Goal: Task Accomplishment & Management: Manage account settings

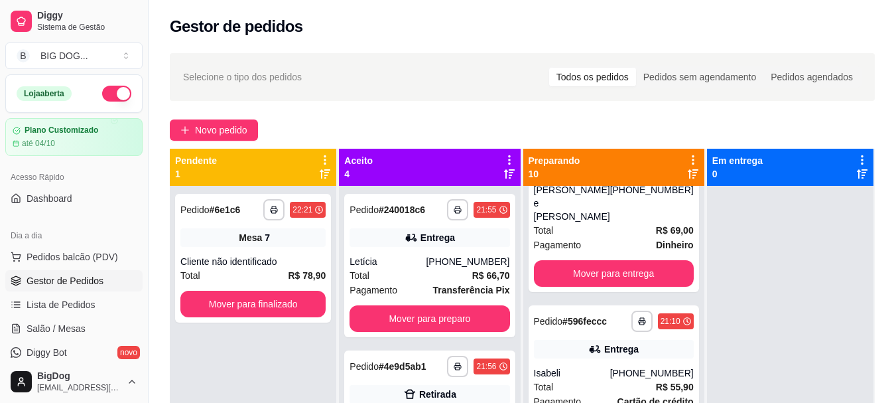
scroll to position [152, 0]
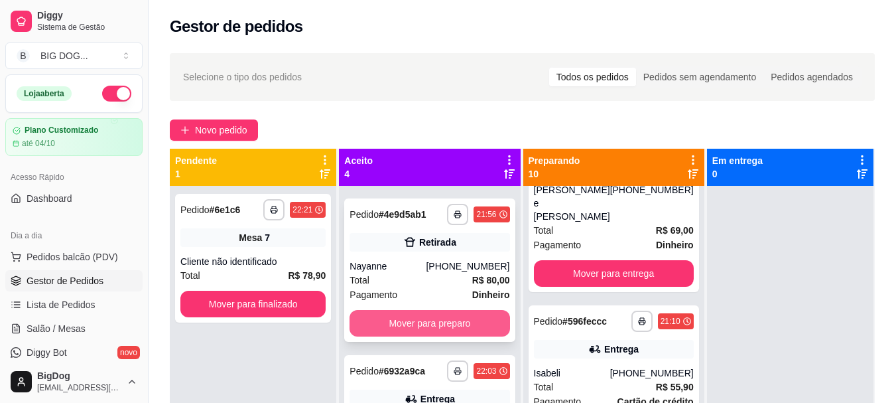
click at [460, 310] on button "Mover para preparo" at bounding box center [430, 323] width 160 height 27
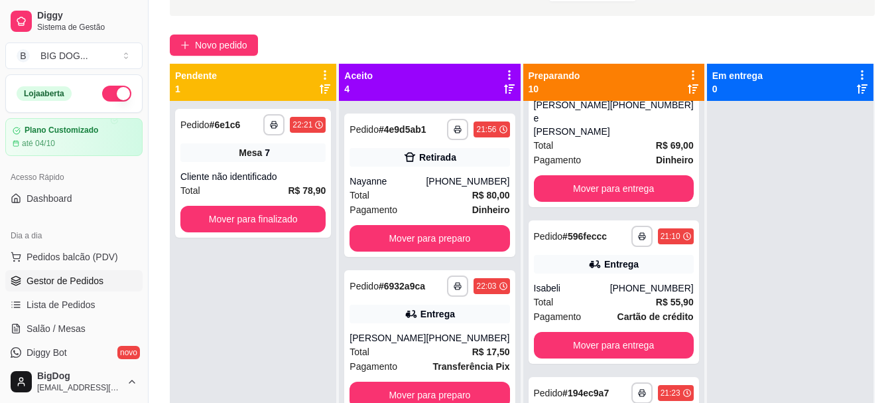
scroll to position [122, 0]
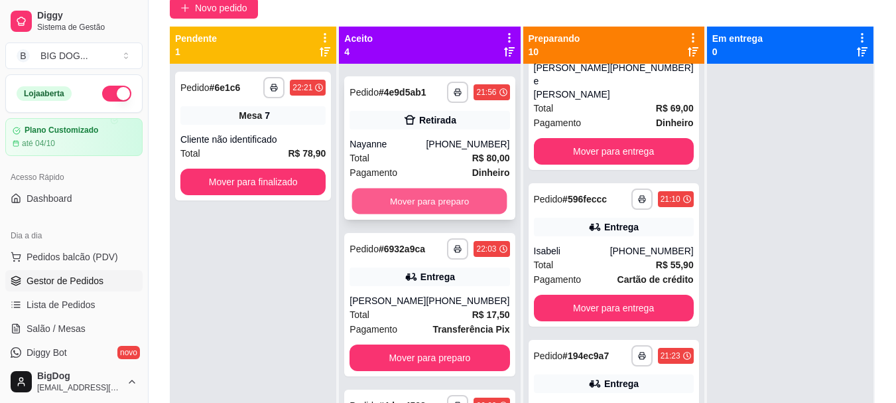
click at [462, 191] on button "Mover para preparo" at bounding box center [429, 201] width 155 height 26
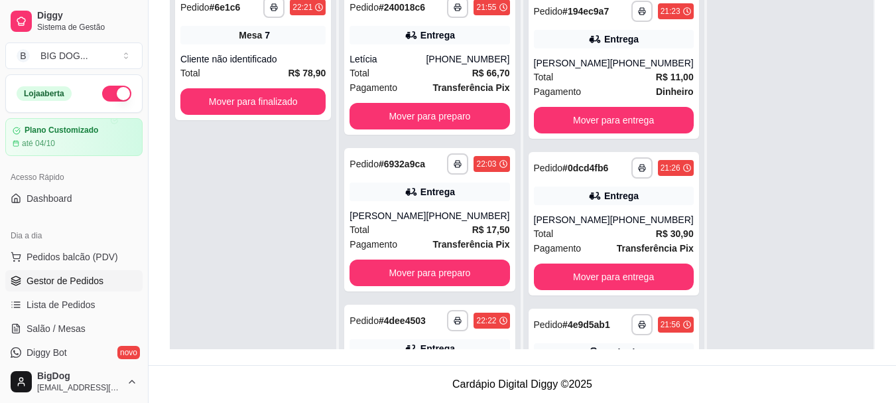
scroll to position [1333, 0]
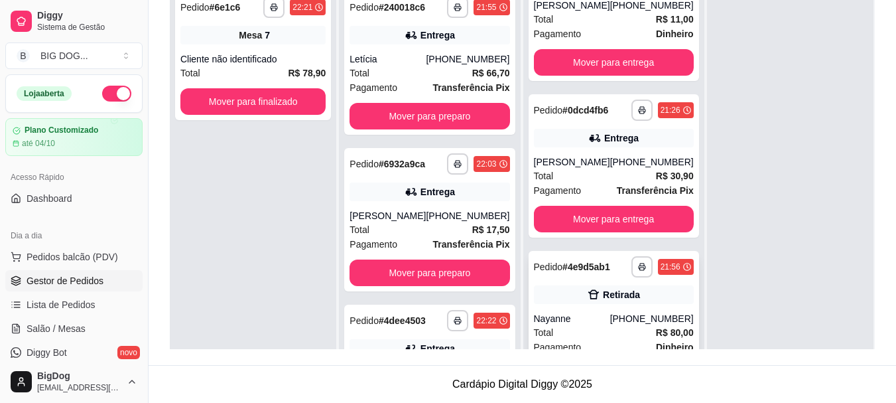
click at [635, 363] on button "Mover para retirada disponível" at bounding box center [613, 376] width 155 height 26
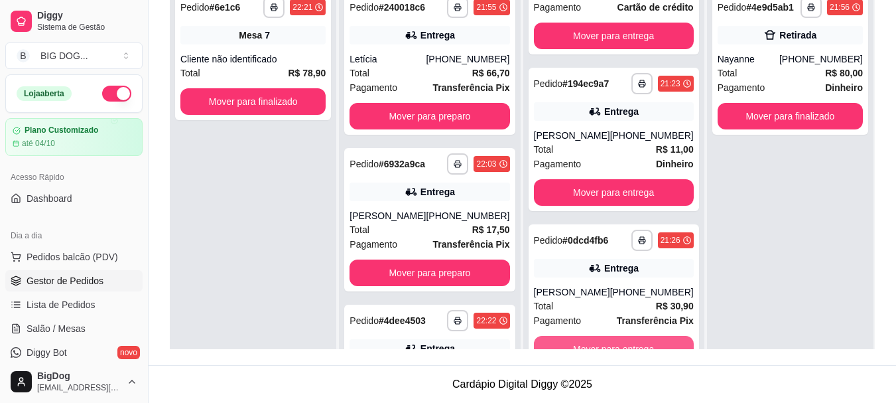
scroll to position [1176, 0]
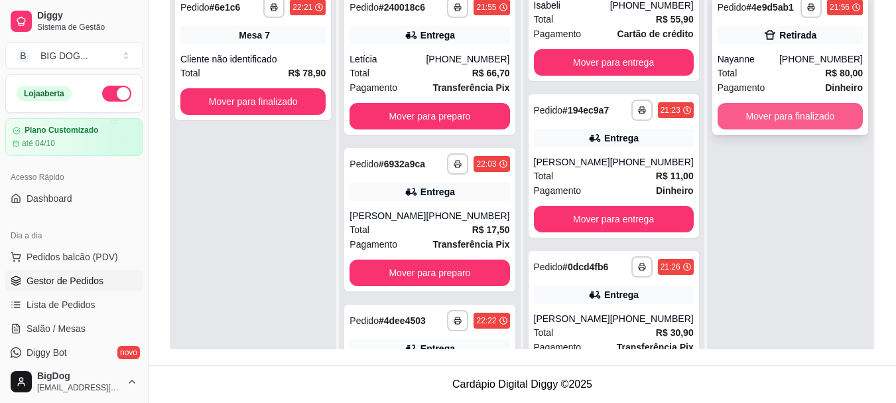
click at [749, 113] on button "Mover para finalizado" at bounding box center [790, 116] width 145 height 27
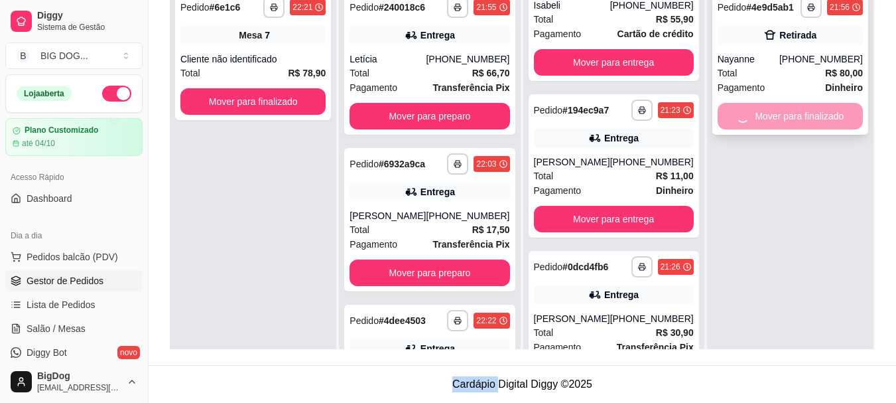
click at [749, 113] on div "Mover para finalizado" at bounding box center [790, 116] width 145 height 27
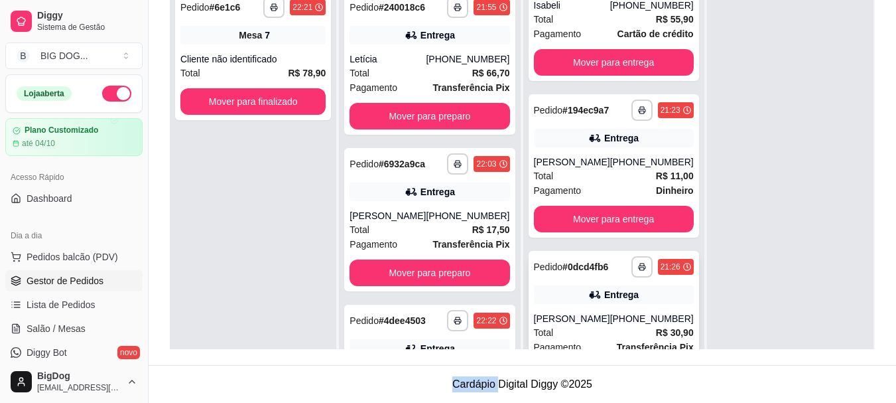
click at [648, 363] on button "Mover para entrega" at bounding box center [613, 376] width 155 height 26
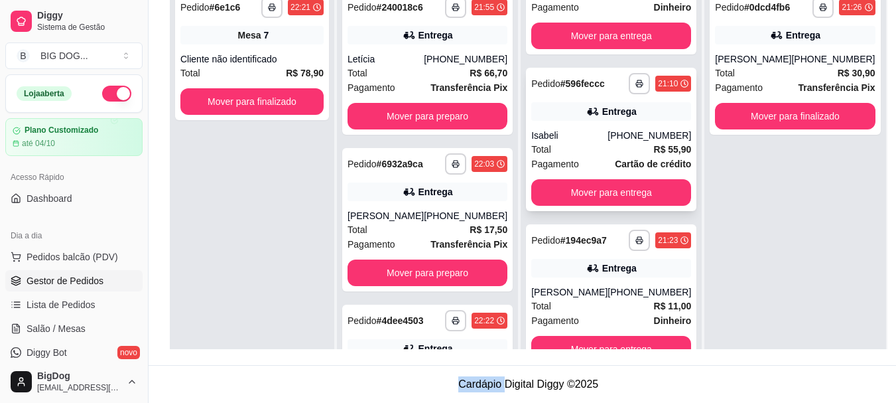
scroll to position [1020, 0]
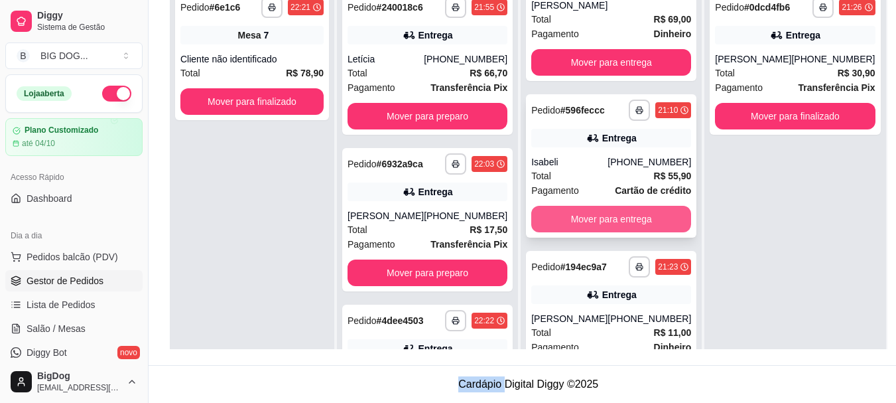
click at [626, 206] on button "Mover para entrega" at bounding box center [611, 219] width 160 height 27
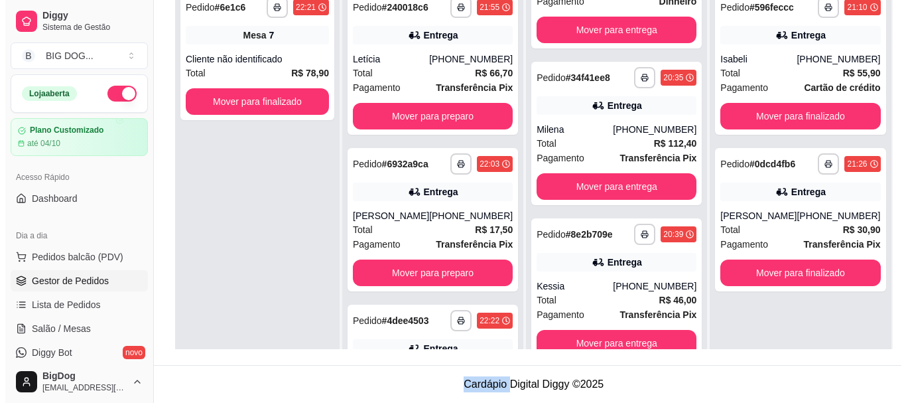
scroll to position [0, 0]
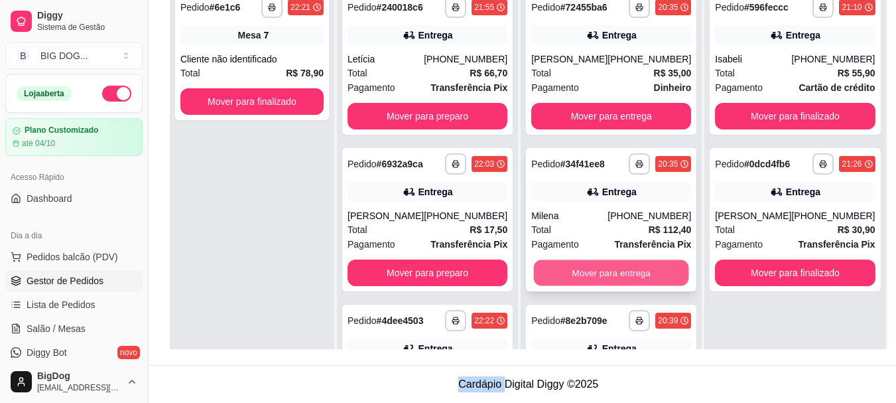
click at [632, 275] on button "Mover para entrega" at bounding box center [611, 273] width 155 height 26
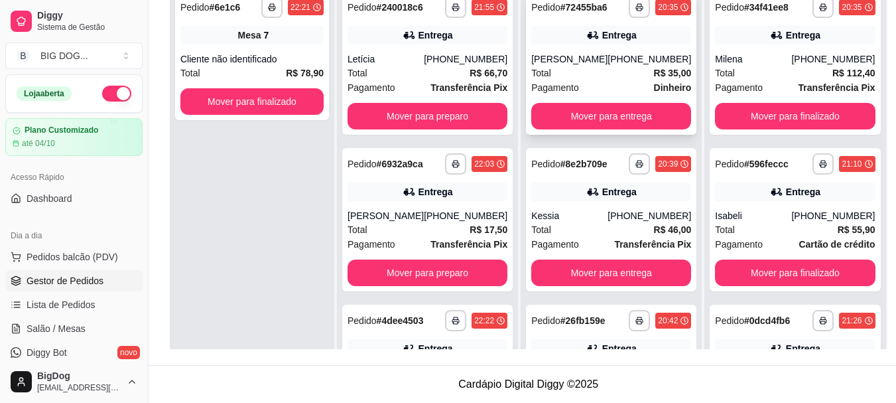
click at [614, 65] on div "[PHONE_NUMBER]" at bounding box center [650, 58] width 84 height 13
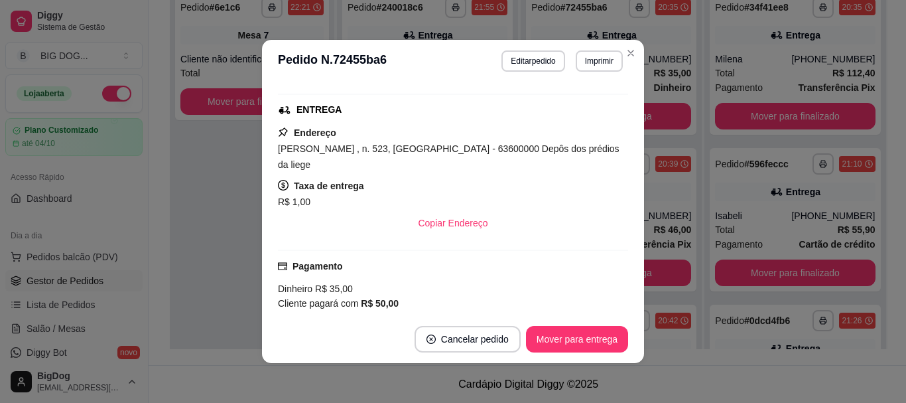
scroll to position [82, 0]
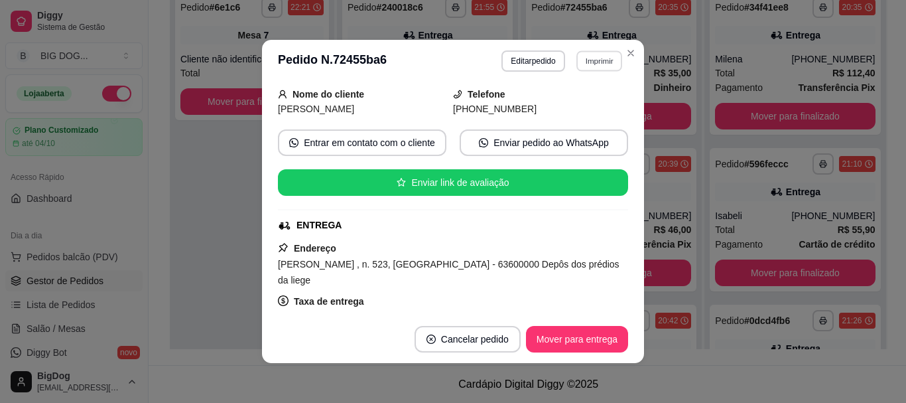
click at [584, 60] on button "Imprimir" at bounding box center [600, 60] width 46 height 21
click at [563, 102] on button "IMPRESSORA" at bounding box center [570, 107] width 93 height 21
click at [591, 339] on button "Mover para entrega" at bounding box center [577, 339] width 100 height 26
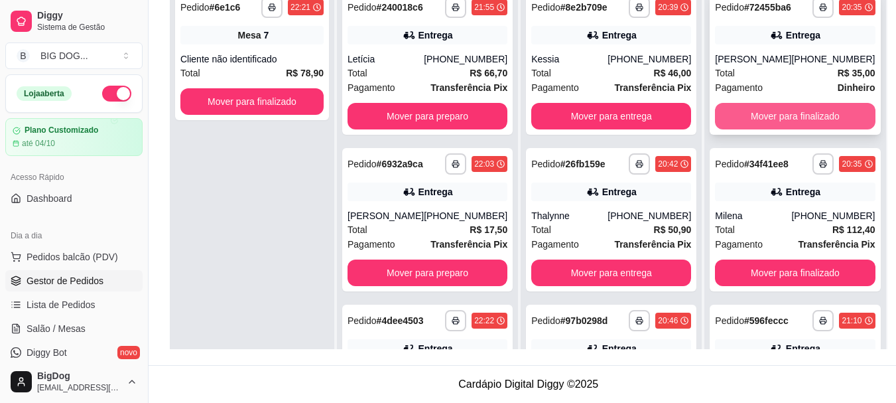
click at [727, 122] on button "Mover para finalizado" at bounding box center [795, 116] width 160 height 27
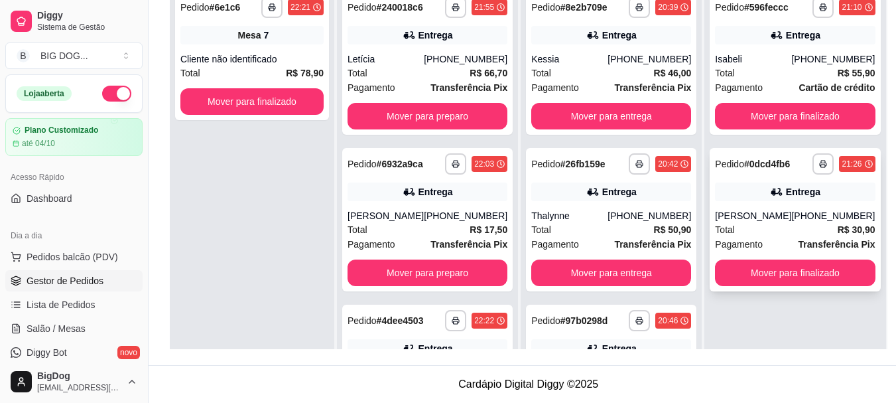
click at [752, 236] on div "Total R$ 30,90" at bounding box center [795, 229] width 160 height 15
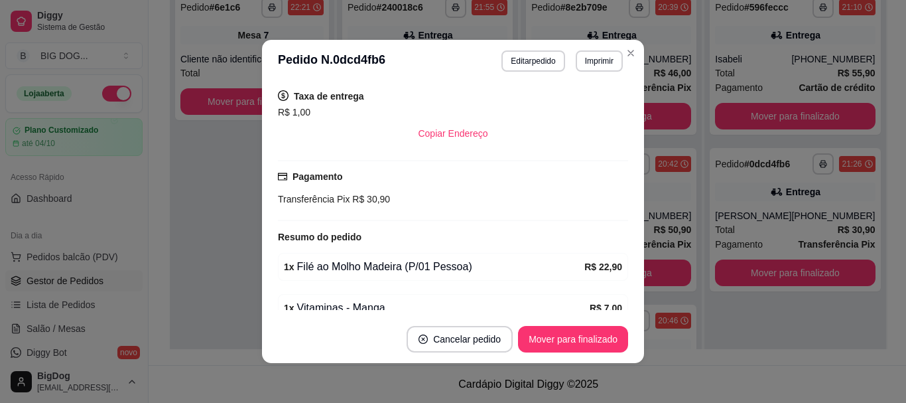
scroll to position [334, 0]
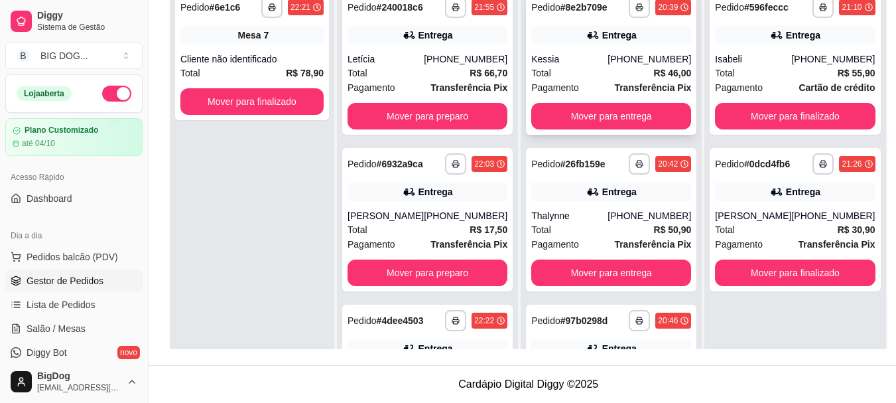
click at [620, 76] on div "Total R$ 46,00" at bounding box center [611, 73] width 160 height 15
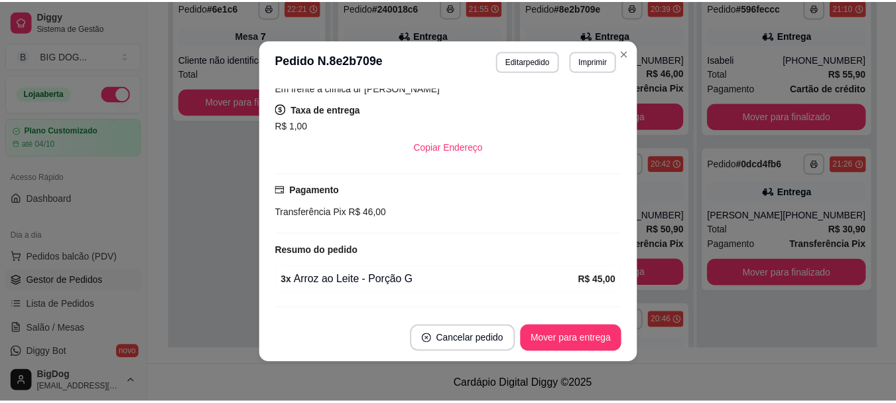
scroll to position [309, 0]
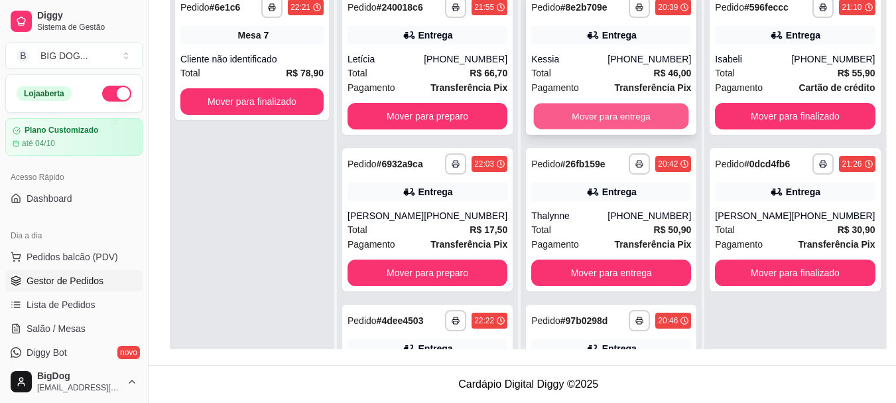
click at [626, 113] on button "Mover para entrega" at bounding box center [611, 116] width 155 height 26
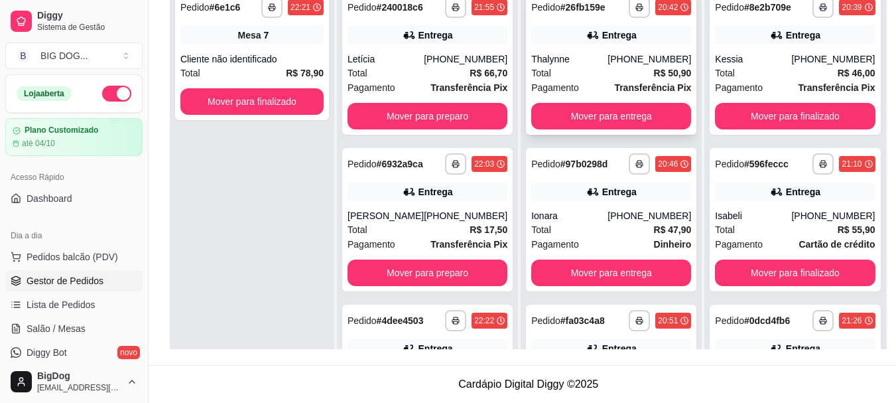
click at [619, 84] on strong "Transferência Pix" at bounding box center [652, 87] width 77 height 11
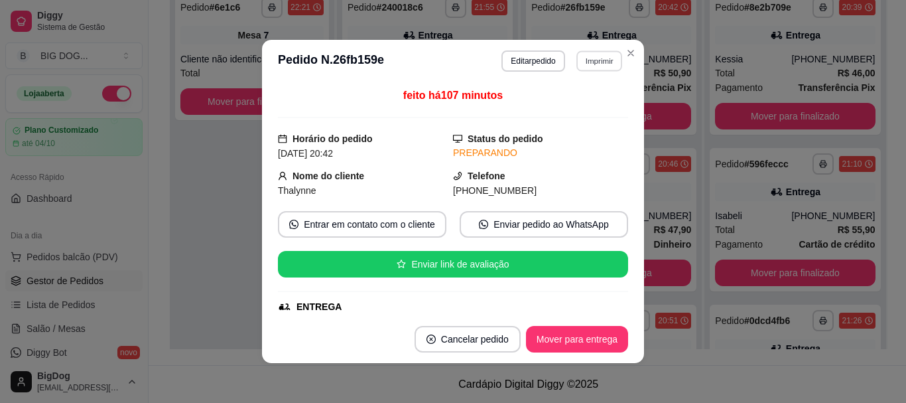
click at [599, 52] on button "Imprimir" at bounding box center [600, 60] width 46 height 21
click at [562, 102] on button "IMPRESSORA" at bounding box center [571, 107] width 96 height 21
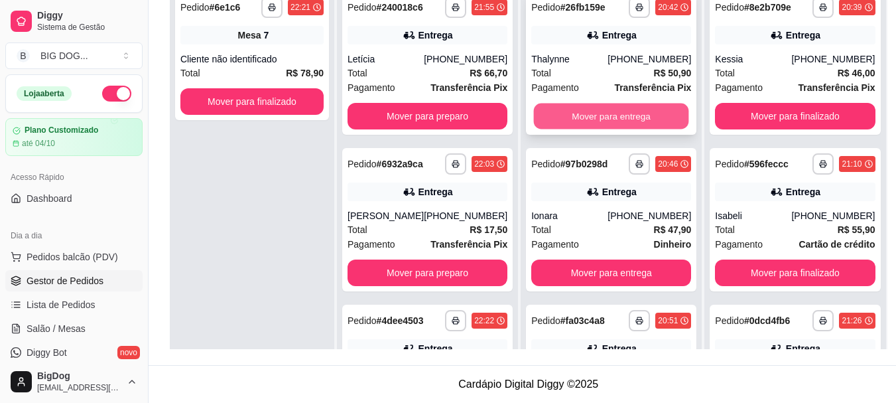
click at [569, 107] on button "Mover para entrega" at bounding box center [611, 116] width 155 height 26
click at [607, 119] on button "Mover para entrega" at bounding box center [611, 116] width 160 height 27
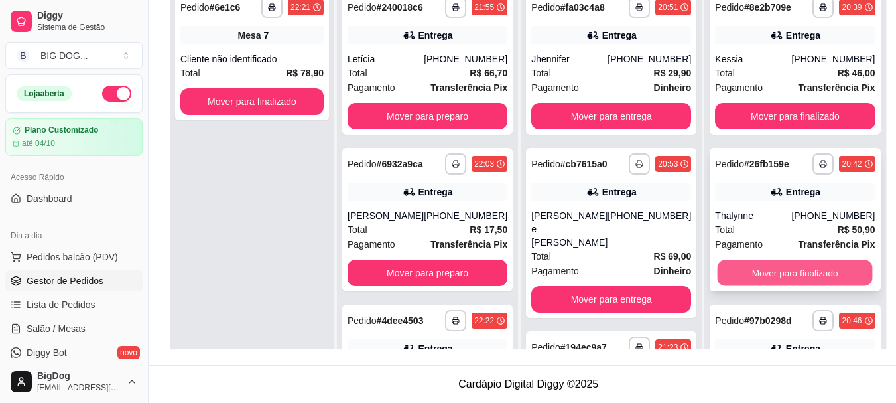
click at [772, 278] on button "Mover para finalizado" at bounding box center [795, 273] width 155 height 26
click at [772, 276] on button "Mover para finalizado" at bounding box center [795, 272] width 160 height 27
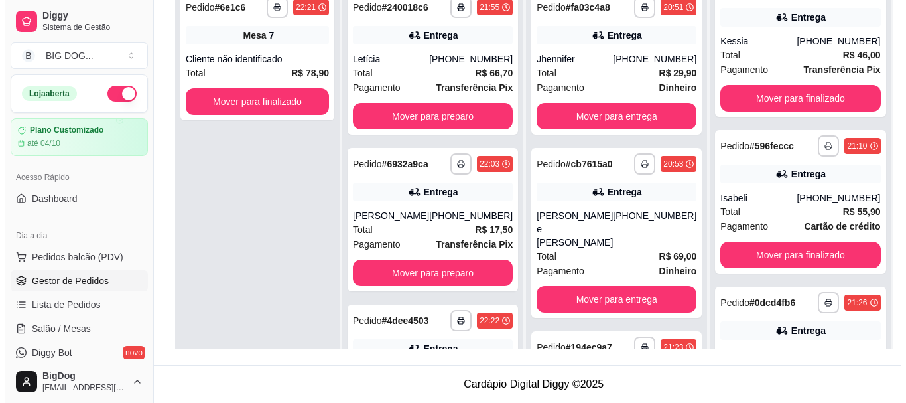
scroll to position [0, 0]
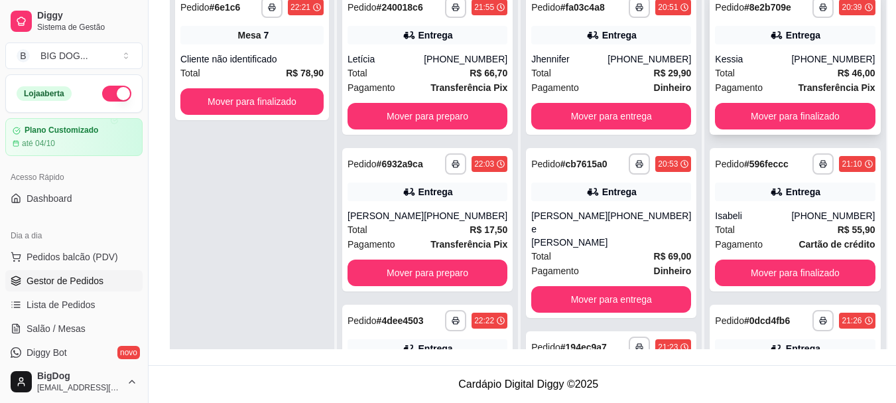
click at [795, 69] on div "Total R$ 46,00" at bounding box center [795, 73] width 160 height 15
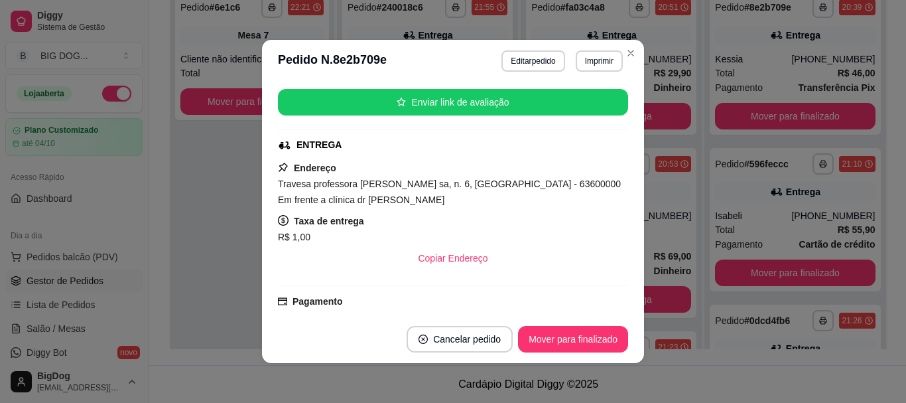
scroll to position [259, 0]
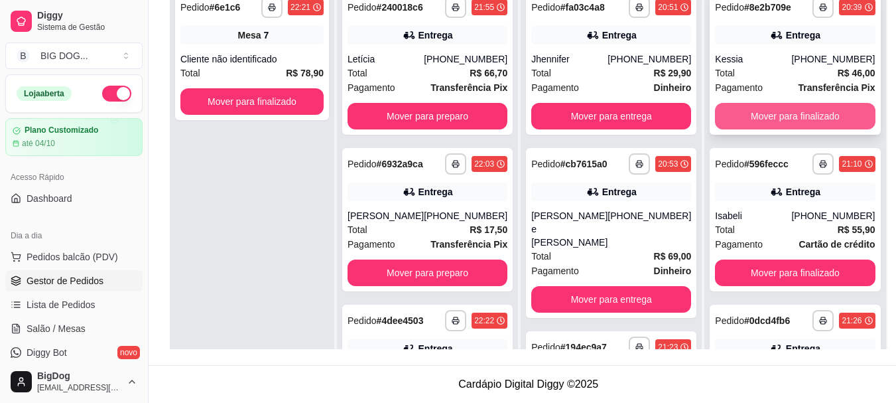
click at [754, 125] on button "Mover para finalizado" at bounding box center [795, 116] width 160 height 27
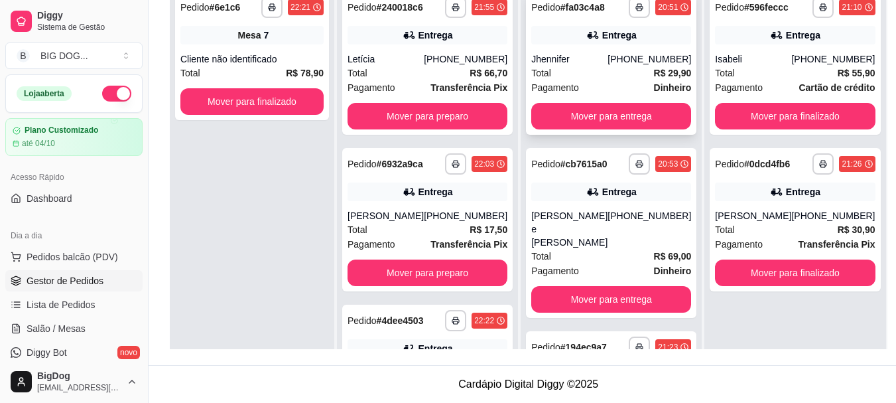
click at [609, 75] on div "Total R$ 29,90" at bounding box center [611, 73] width 160 height 15
click at [623, 109] on button "Mover para entrega" at bounding box center [611, 116] width 155 height 26
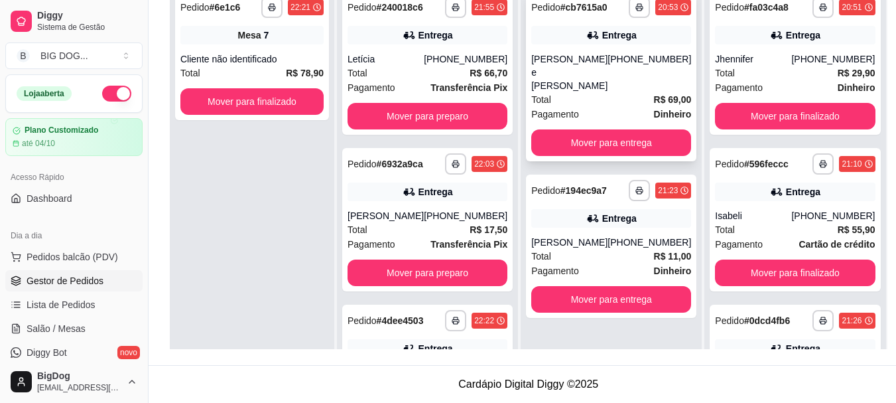
click at [625, 65] on div "[PHONE_NUMBER]" at bounding box center [650, 72] width 84 height 40
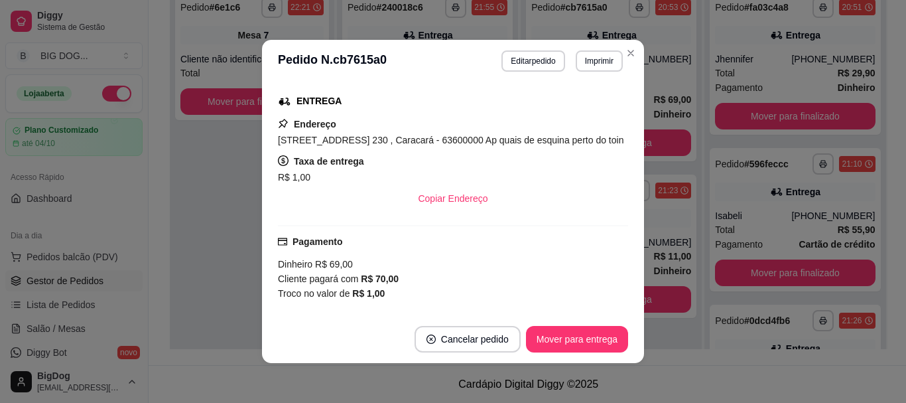
scroll to position [394, 0]
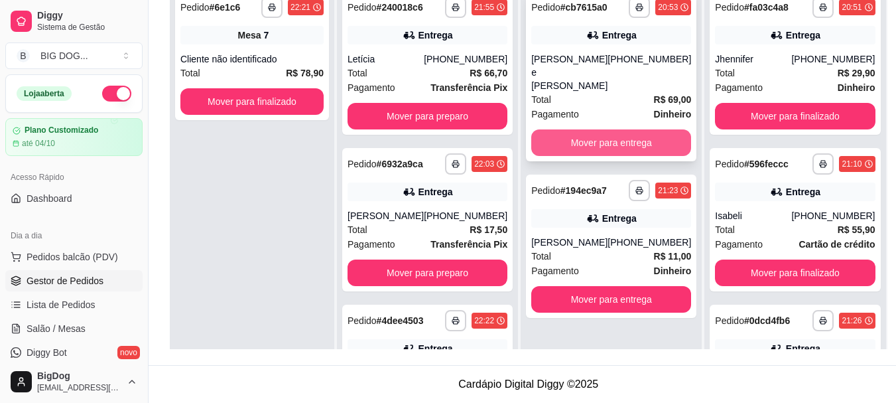
click at [627, 129] on button "Mover para entrega" at bounding box center [611, 142] width 160 height 27
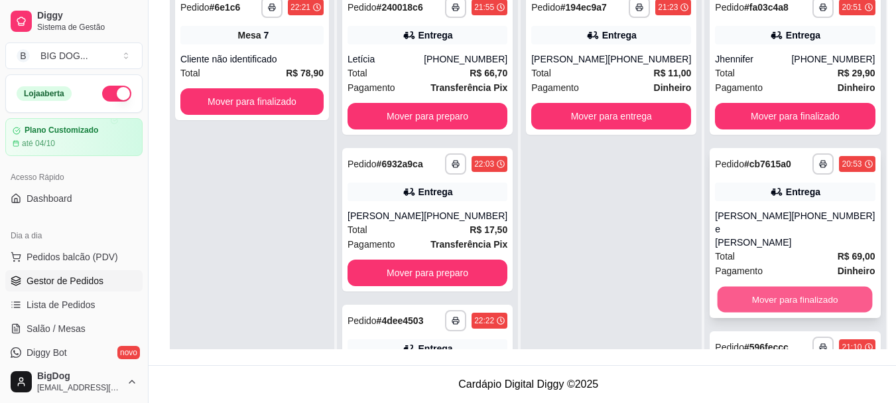
click at [793, 287] on button "Mover para finalizado" at bounding box center [795, 300] width 155 height 26
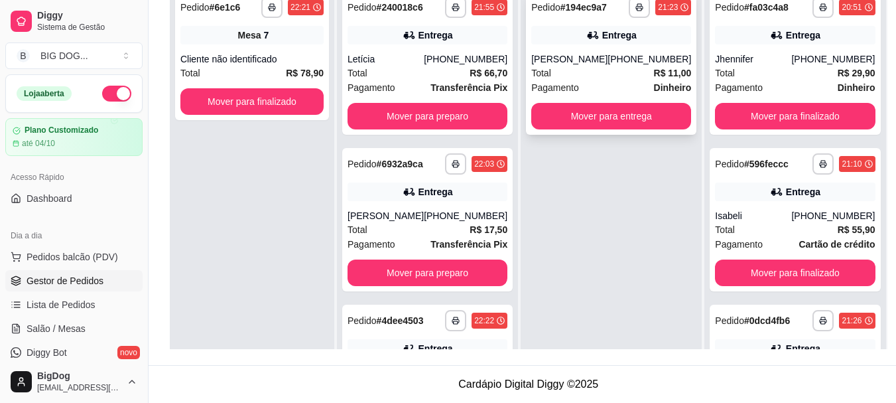
click at [628, 64] on div "[PHONE_NUMBER]" at bounding box center [650, 58] width 84 height 13
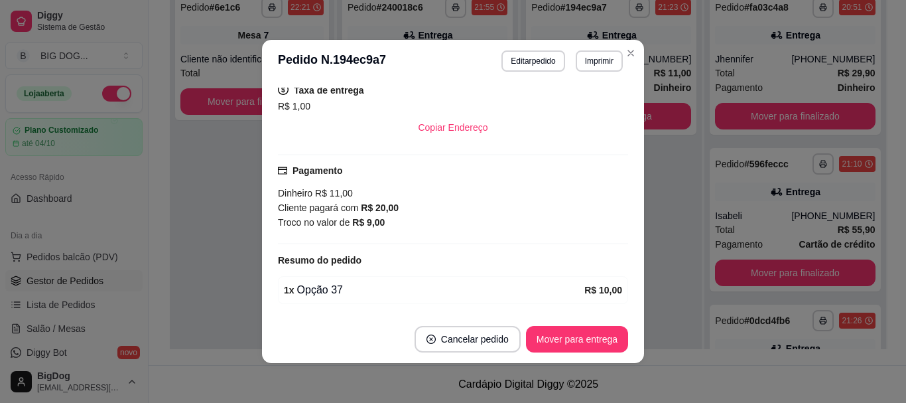
scroll to position [295, 0]
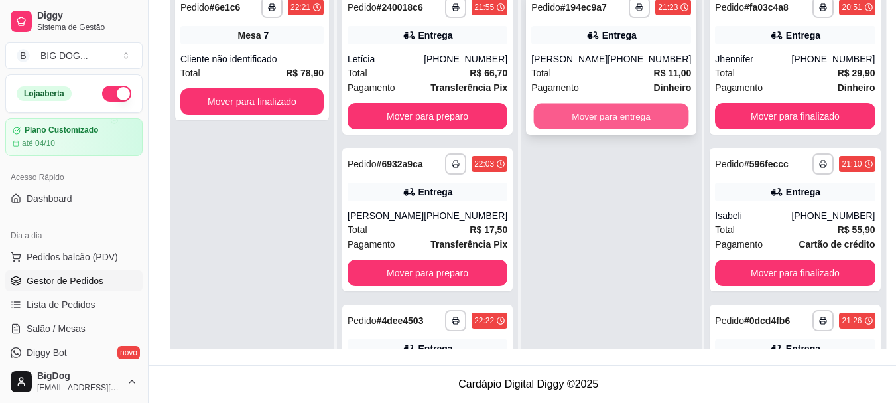
click at [614, 111] on button "Mover para entrega" at bounding box center [611, 116] width 155 height 26
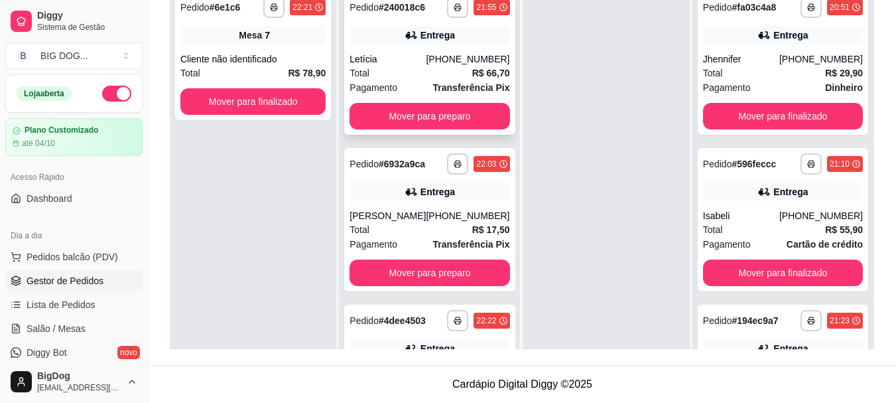
click at [452, 68] on div "Total R$ 66,70" at bounding box center [430, 73] width 160 height 15
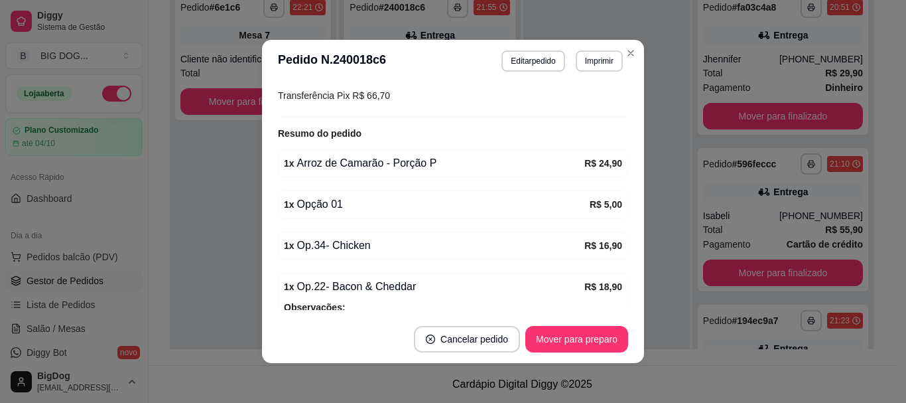
scroll to position [451, 0]
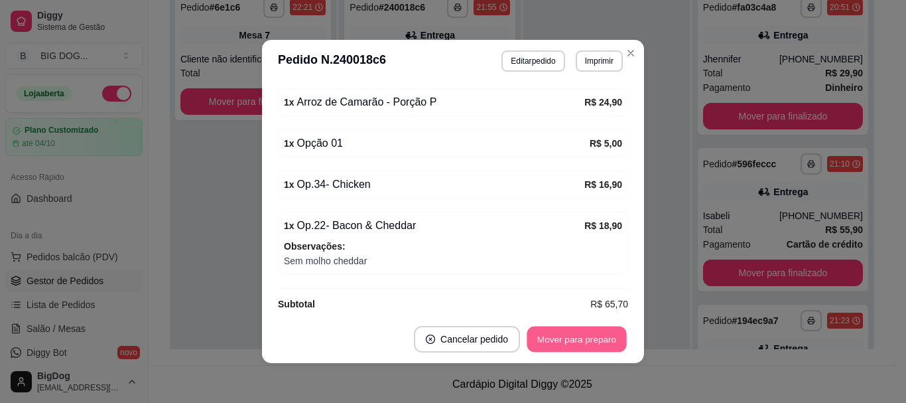
click at [577, 334] on button "Mover para preparo" at bounding box center [577, 339] width 100 height 26
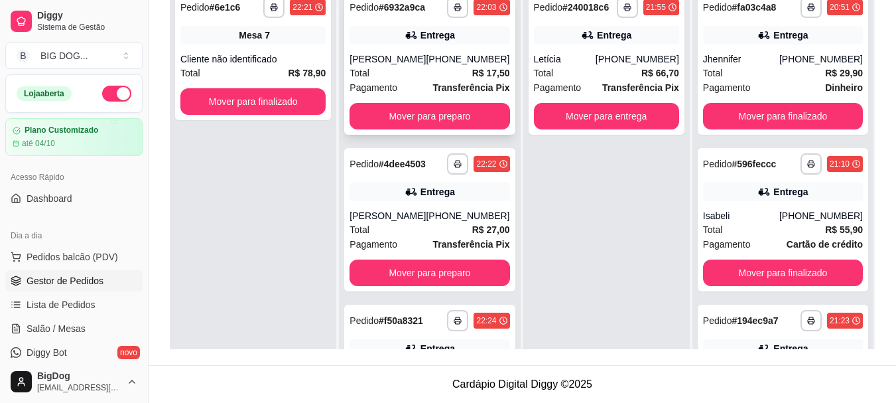
click at [457, 80] on div "Total R$ 17,50" at bounding box center [430, 73] width 160 height 15
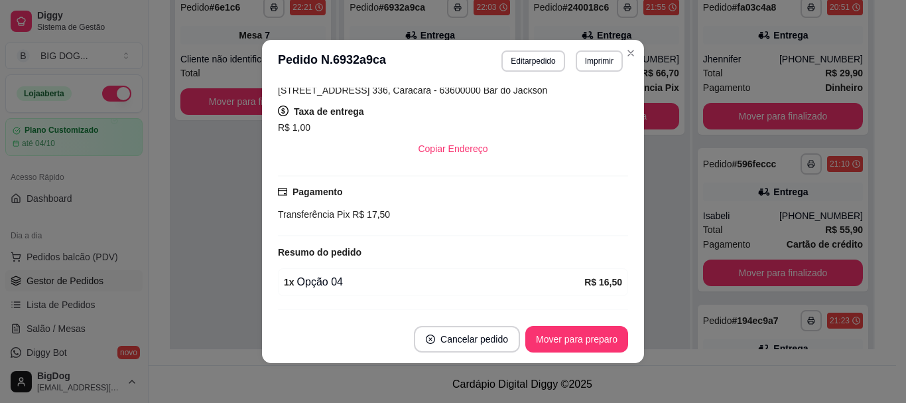
scroll to position [293, 0]
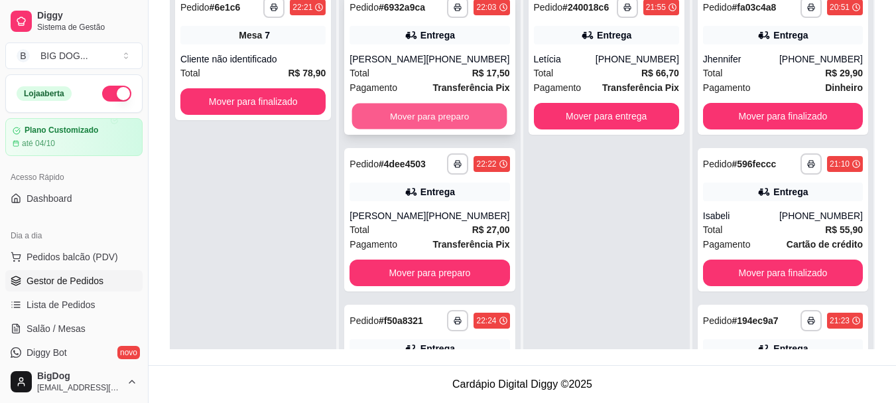
click at [433, 109] on button "Mover para preparo" at bounding box center [429, 116] width 155 height 26
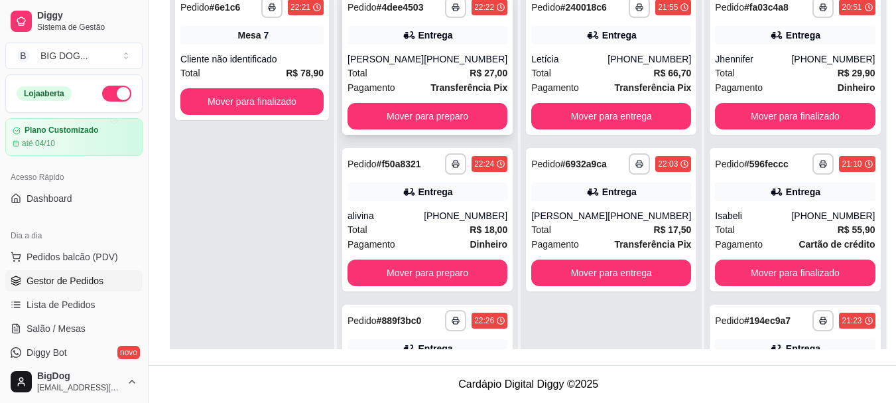
click at [446, 93] on strong "Transferência Pix" at bounding box center [469, 87] width 77 height 11
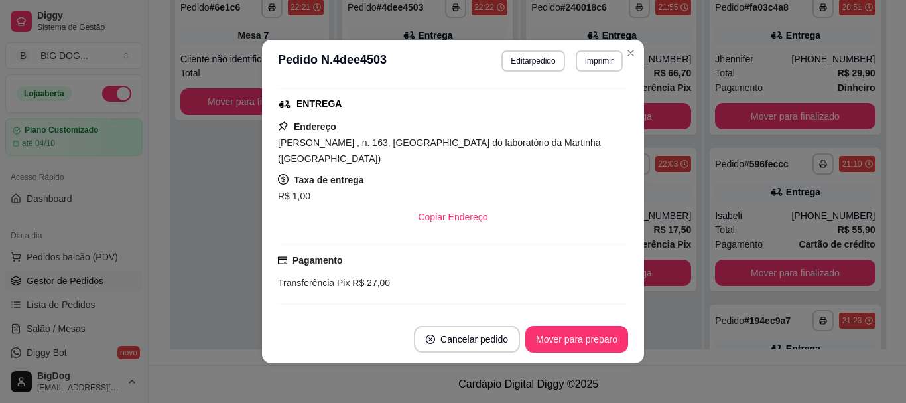
scroll to position [309, 0]
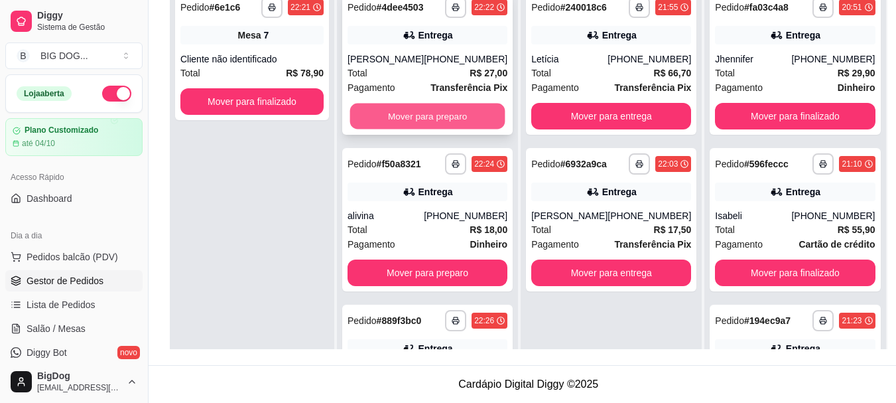
click at [418, 126] on button "Mover para preparo" at bounding box center [427, 116] width 155 height 26
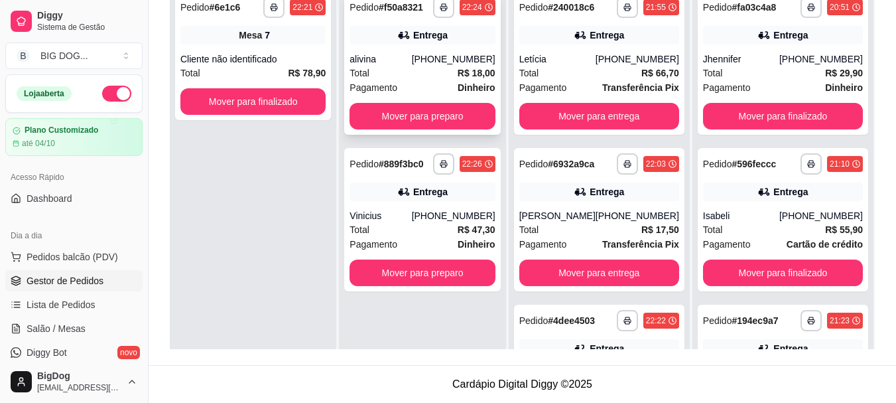
click at [450, 80] on div "Total R$ 18,00" at bounding box center [422, 73] width 145 height 15
click at [803, 217] on div "[PHONE_NUMBER]" at bounding box center [822, 215] width 84 height 13
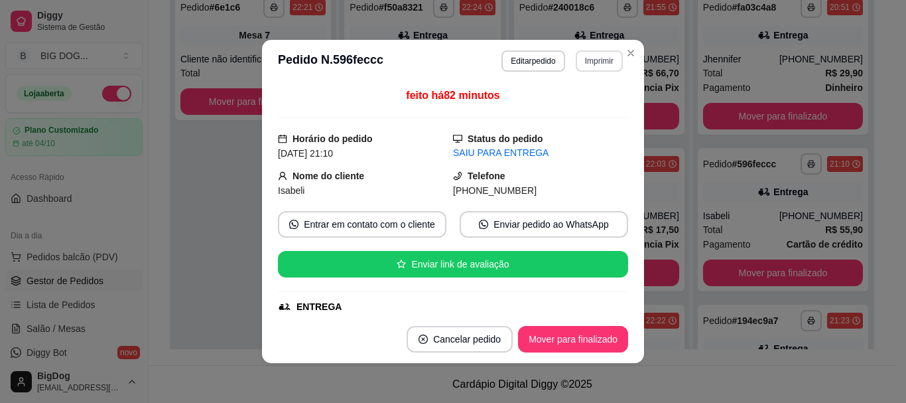
click at [597, 56] on button "Imprimir" at bounding box center [599, 60] width 47 height 21
click at [566, 107] on button "IMPRESSORA" at bounding box center [570, 107] width 93 height 21
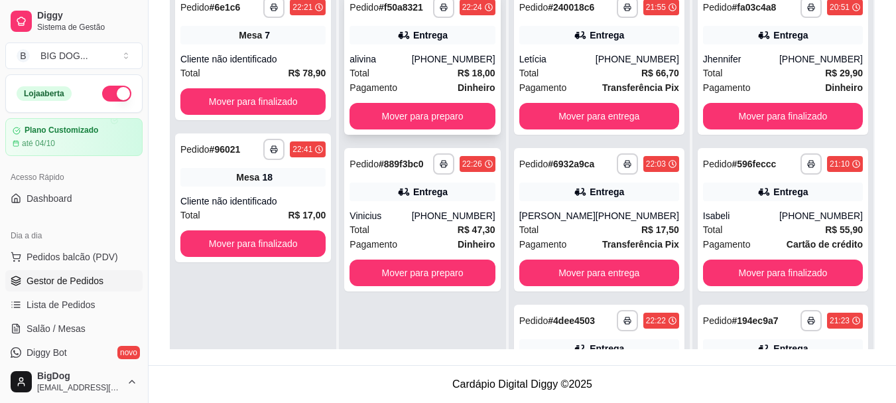
click at [441, 82] on div "Pagamento Dinheiro" at bounding box center [422, 87] width 145 height 15
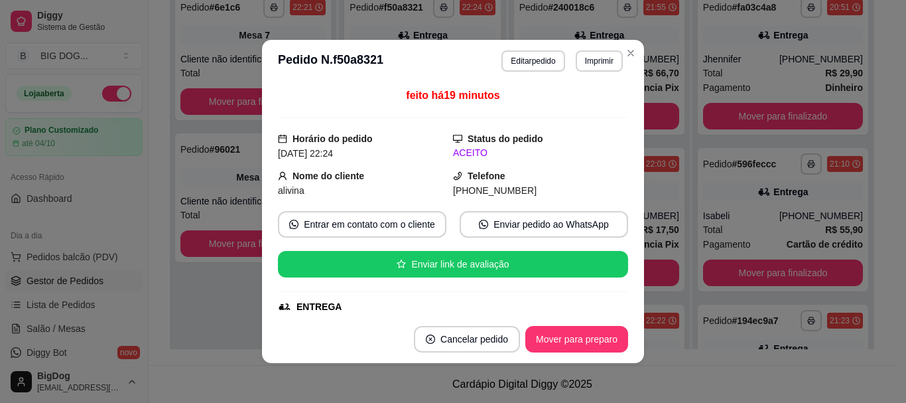
scroll to position [338, 0]
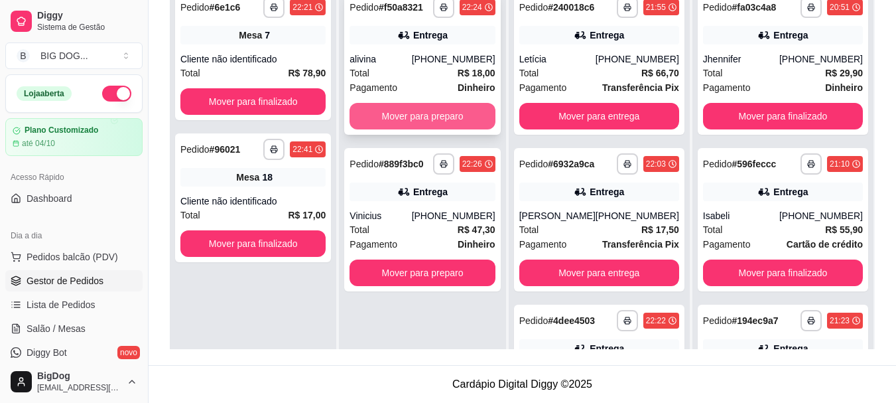
click at [450, 116] on button "Mover para preparo" at bounding box center [422, 116] width 145 height 27
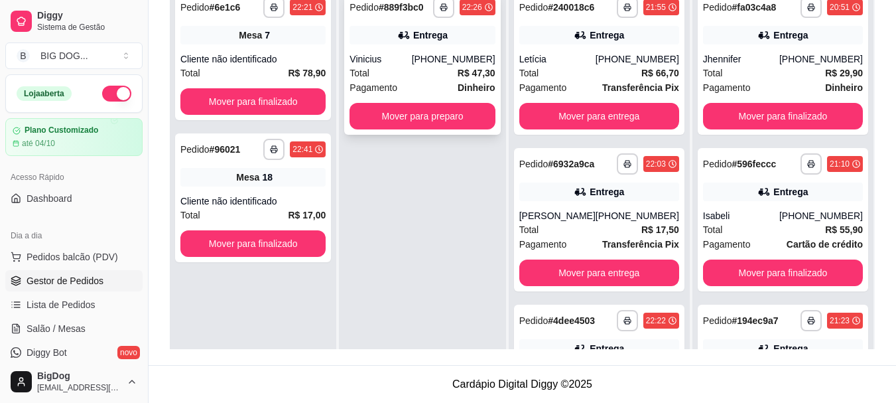
click at [468, 67] on div "Total R$ 47,30" at bounding box center [422, 73] width 145 height 15
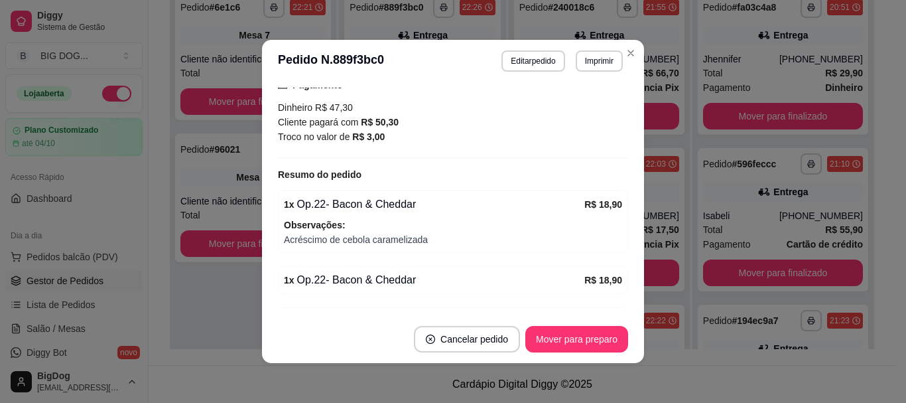
scroll to position [439, 0]
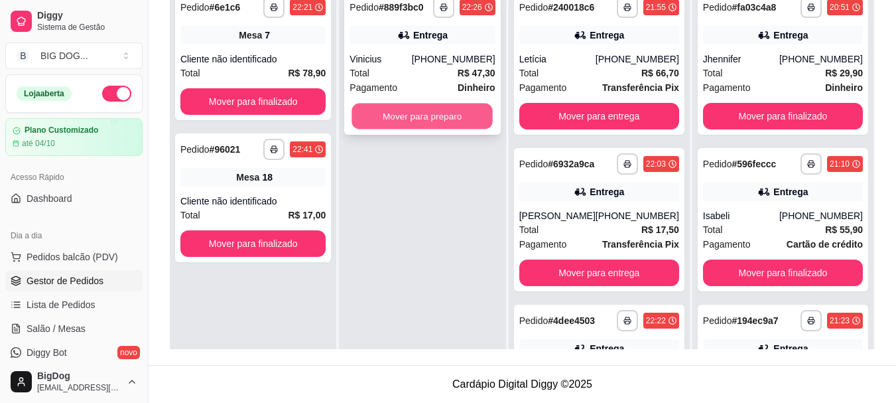
click at [484, 109] on button "Mover para preparo" at bounding box center [422, 116] width 141 height 26
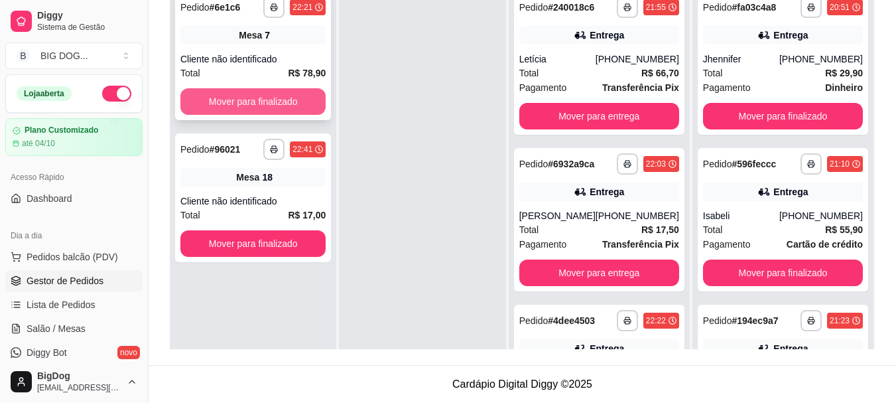
click at [256, 97] on button "Mover para finalizado" at bounding box center [252, 101] width 145 height 27
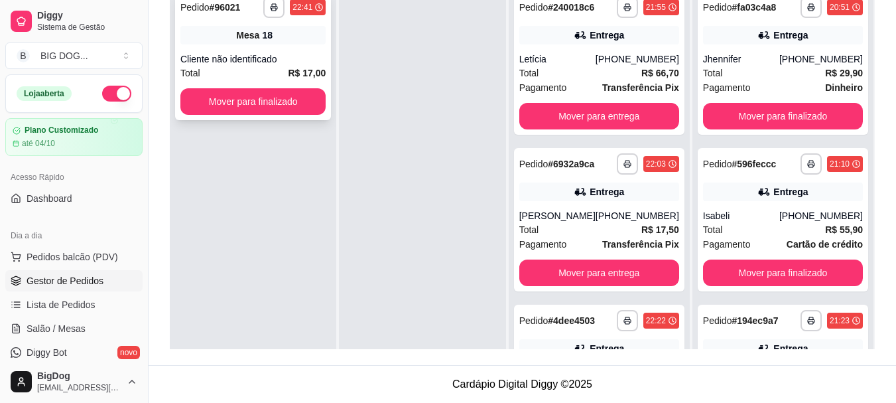
click at [281, 66] on div "Total R$ 17,00" at bounding box center [252, 73] width 145 height 15
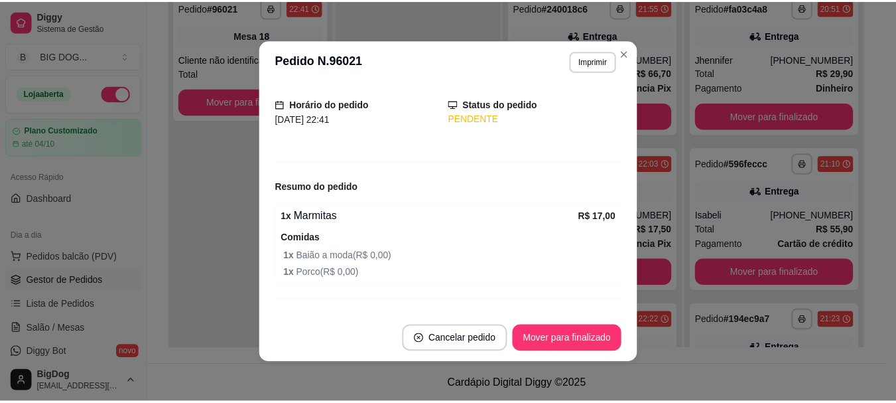
scroll to position [105, 0]
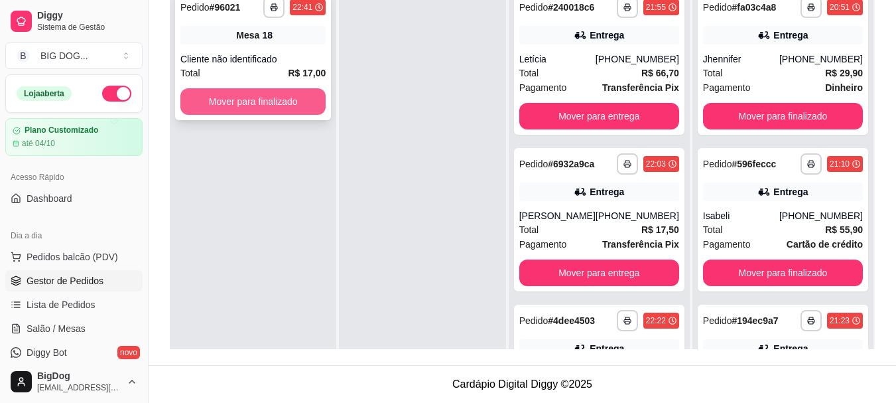
click at [282, 100] on button "Mover para finalizado" at bounding box center [252, 101] width 145 height 27
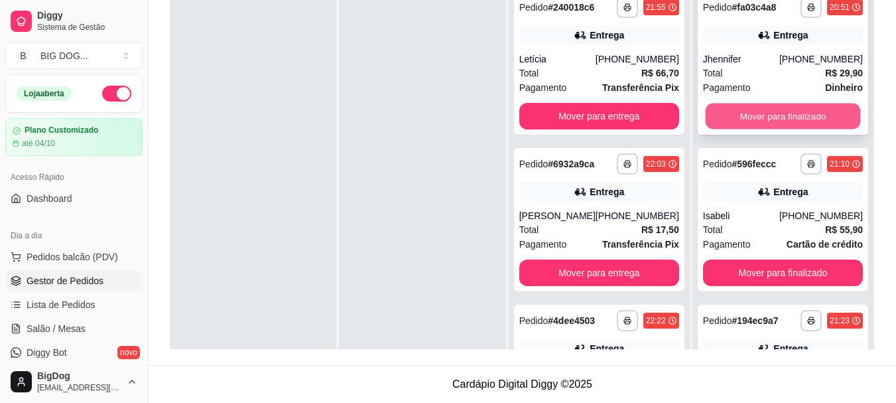
click at [748, 109] on button "Mover para finalizado" at bounding box center [782, 116] width 155 height 26
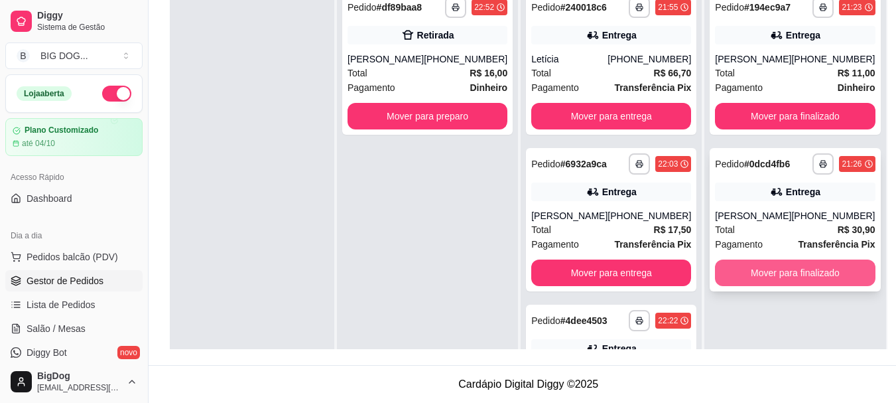
click at [795, 263] on button "Mover para finalizado" at bounding box center [795, 272] width 160 height 27
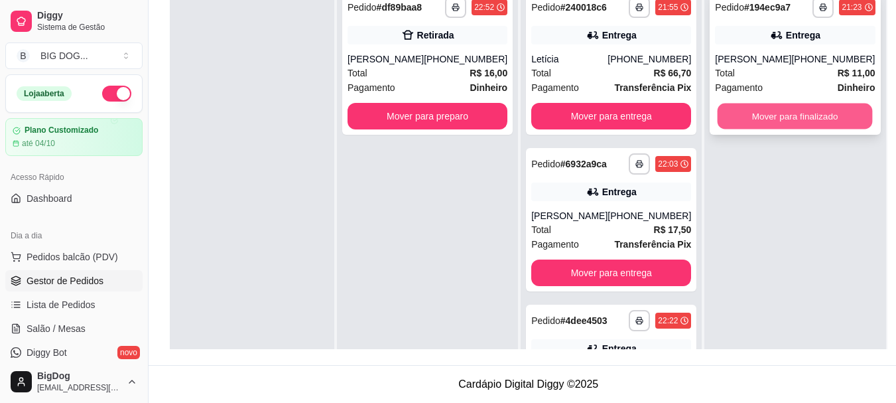
click at [763, 112] on button "Mover para finalizado" at bounding box center [795, 116] width 155 height 26
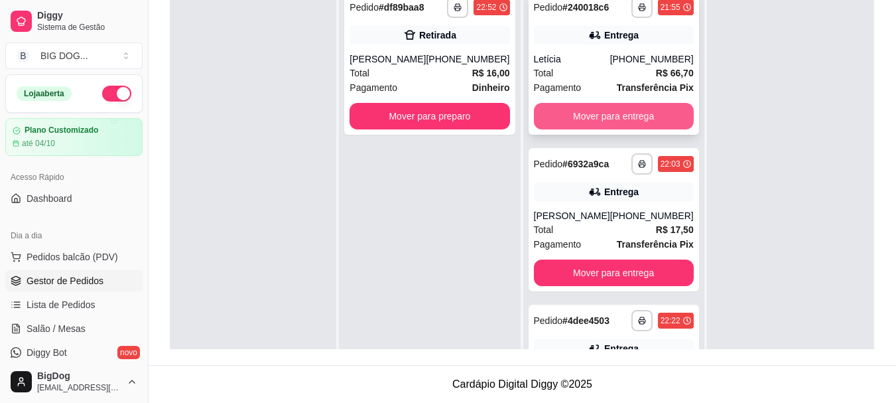
click at [618, 111] on button "Mover para entrega" at bounding box center [614, 116] width 160 height 27
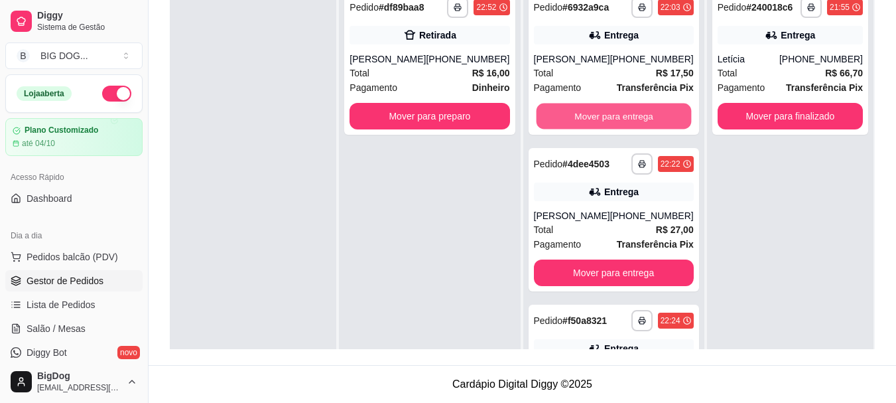
click at [618, 111] on button "Mover para entrega" at bounding box center [613, 116] width 155 height 26
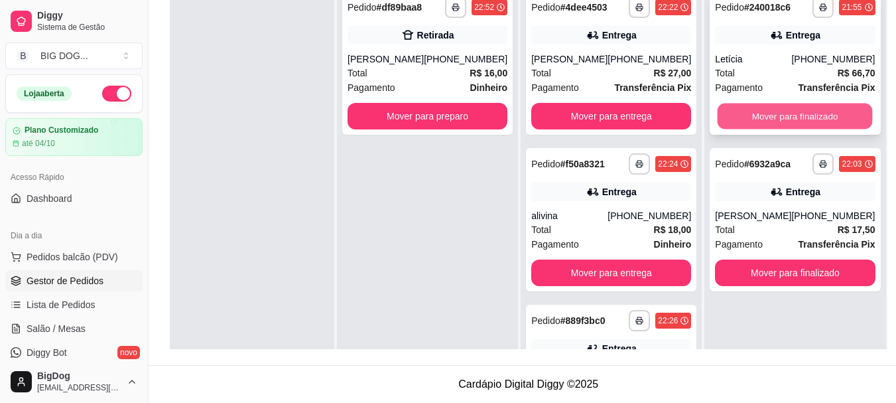
click at [774, 113] on button "Mover para finalizado" at bounding box center [795, 116] width 155 height 26
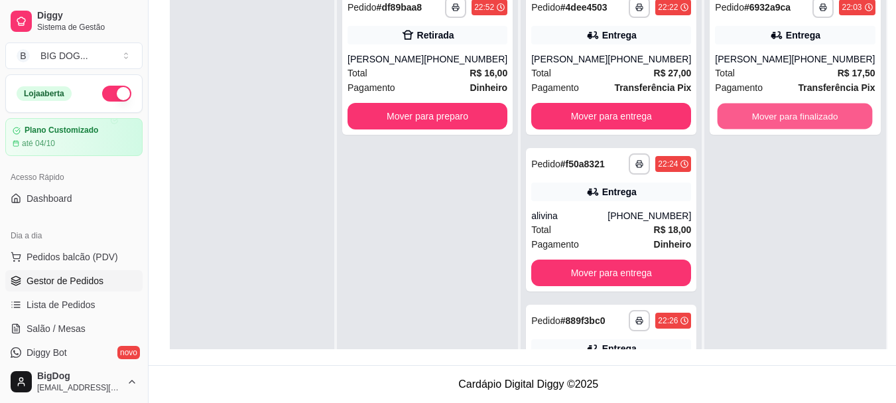
click at [774, 113] on button "Mover para finalizado" at bounding box center [795, 116] width 155 height 26
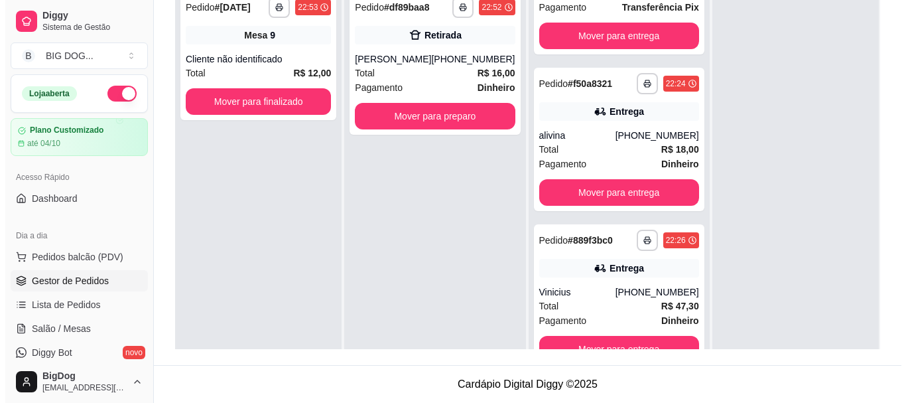
scroll to position [0, 0]
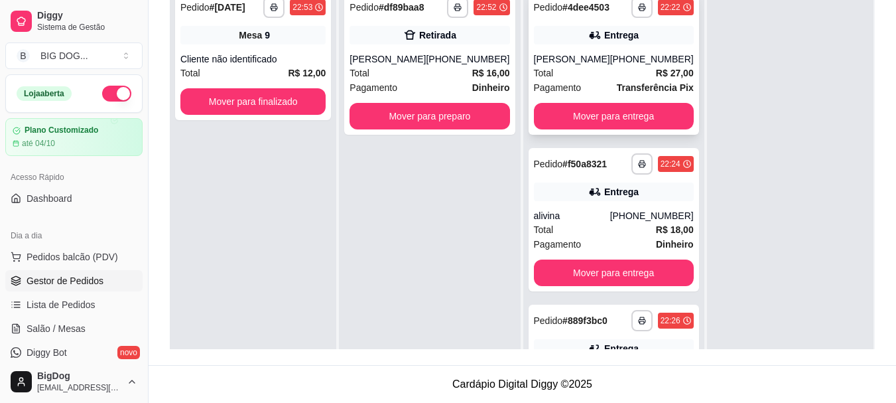
click at [618, 80] on div "Total R$ 27,00" at bounding box center [614, 73] width 160 height 15
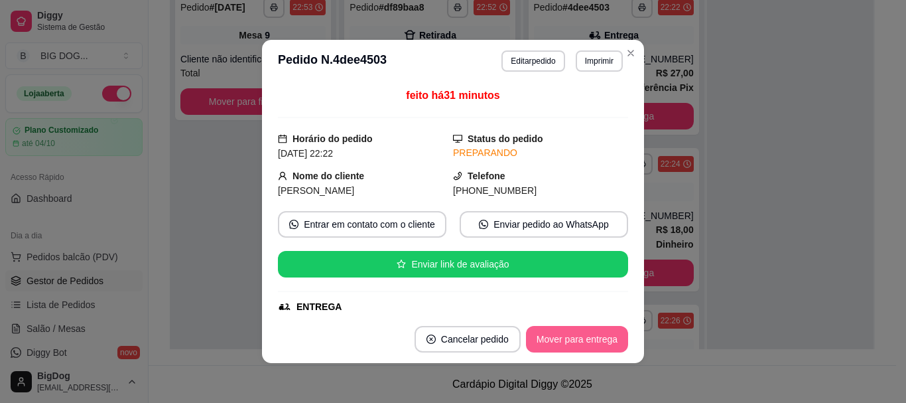
click at [558, 338] on button "Mover para entrega" at bounding box center [577, 339] width 102 height 27
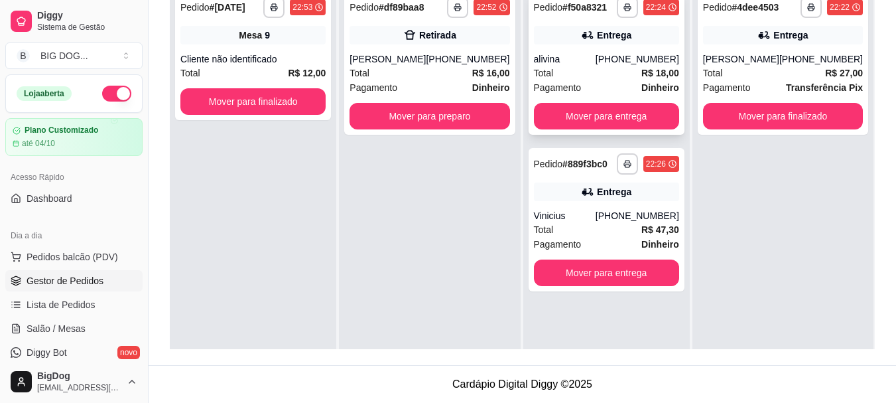
click at [624, 97] on div "**********" at bounding box center [607, 62] width 156 height 143
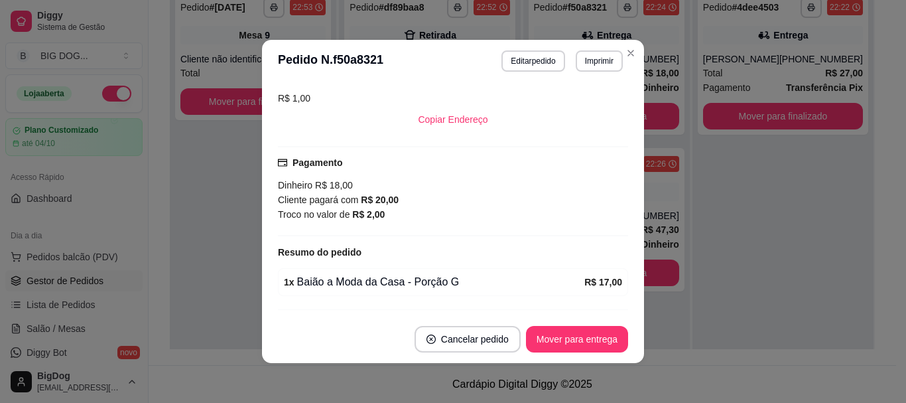
scroll to position [338, 0]
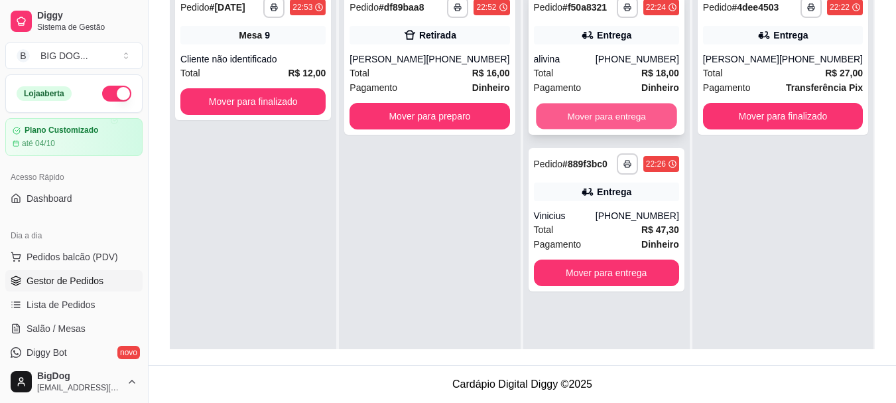
click at [624, 118] on button "Mover para entrega" at bounding box center [606, 116] width 141 height 26
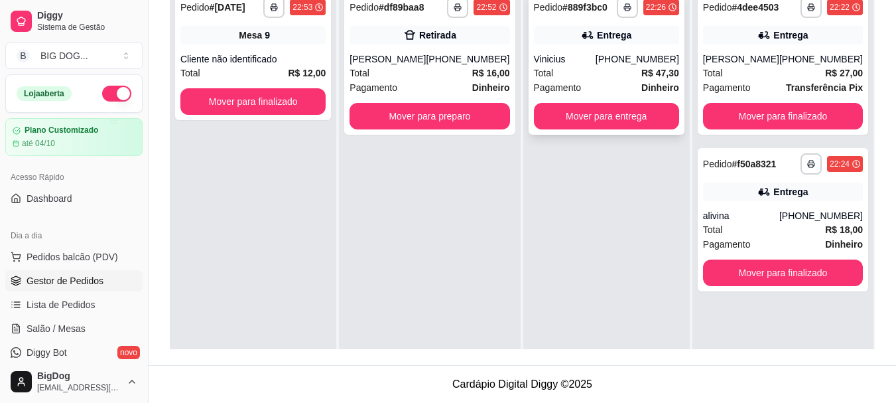
click at [644, 65] on div "[PHONE_NUMBER]" at bounding box center [638, 58] width 84 height 13
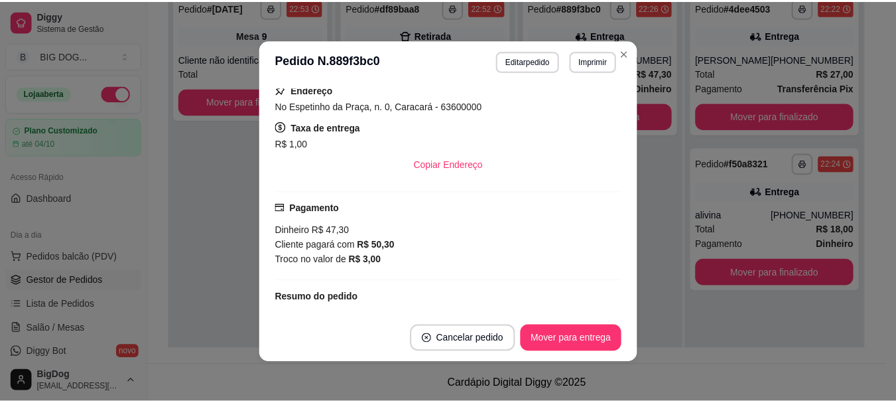
scroll to position [0, 0]
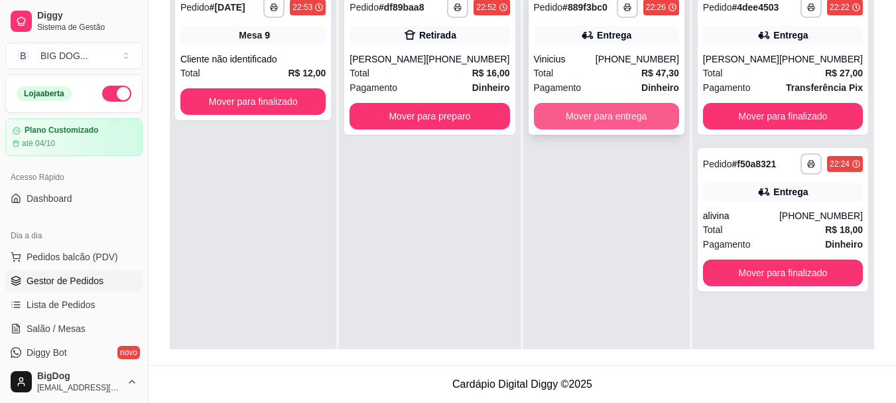
click at [616, 113] on button "Mover para entrega" at bounding box center [606, 116] width 145 height 27
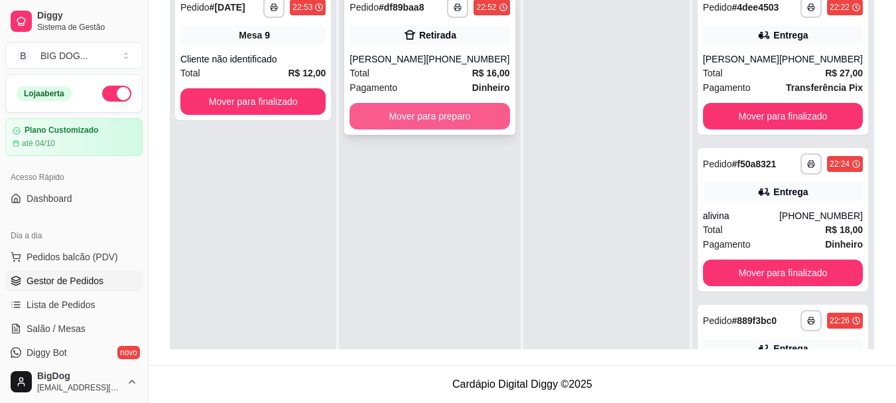
click at [467, 112] on button "Mover para preparo" at bounding box center [430, 116] width 160 height 27
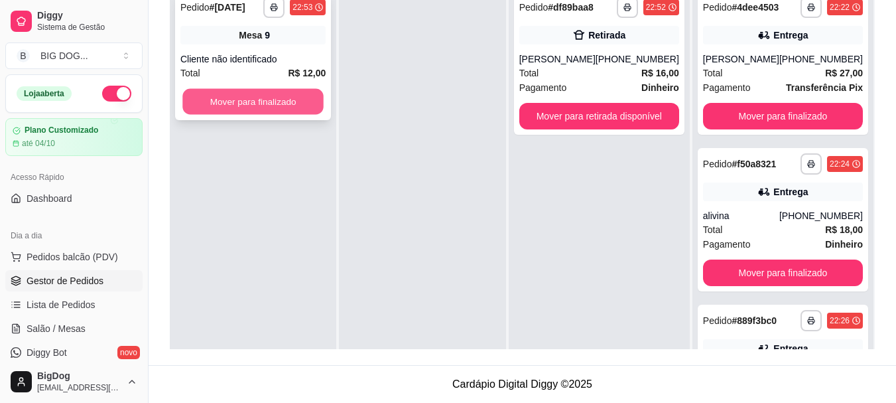
click at [307, 94] on button "Mover para finalizado" at bounding box center [252, 102] width 141 height 26
click at [273, 94] on button "Mover para finalizado" at bounding box center [252, 101] width 145 height 27
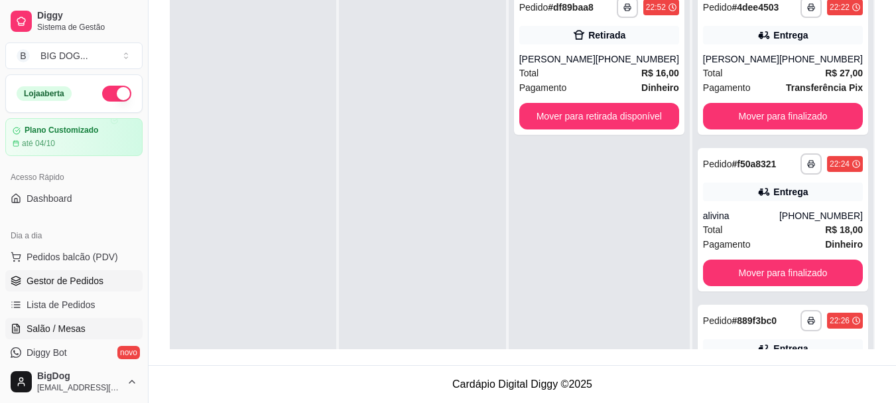
click at [39, 326] on span "Salão / Mesas" at bounding box center [56, 328] width 59 height 13
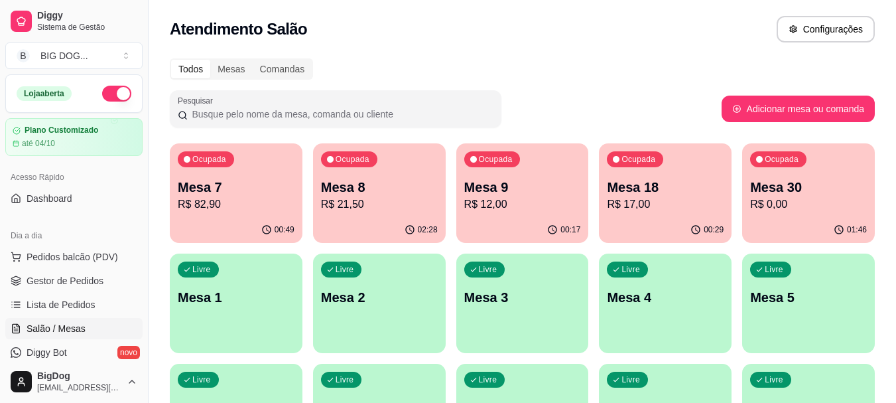
click at [396, 200] on p "R$ 21,50" at bounding box center [379, 204] width 117 height 16
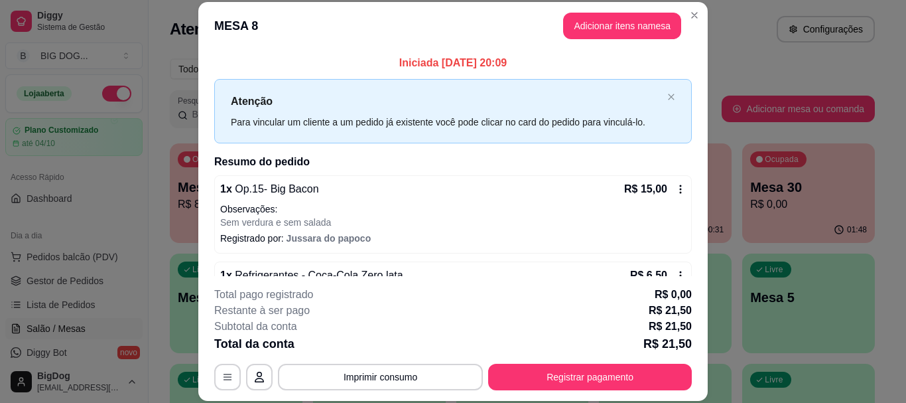
scroll to position [37, 0]
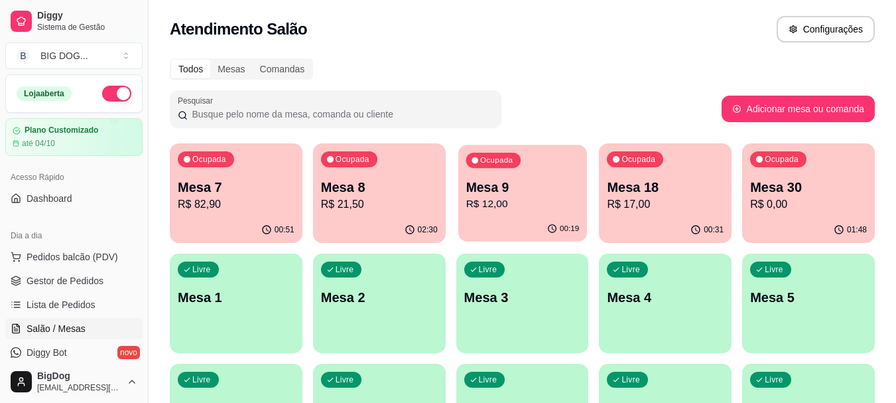
click at [508, 198] on p "R$ 12,00" at bounding box center [522, 203] width 113 height 15
click at [375, 180] on p "Mesa 8" at bounding box center [378, 187] width 113 height 18
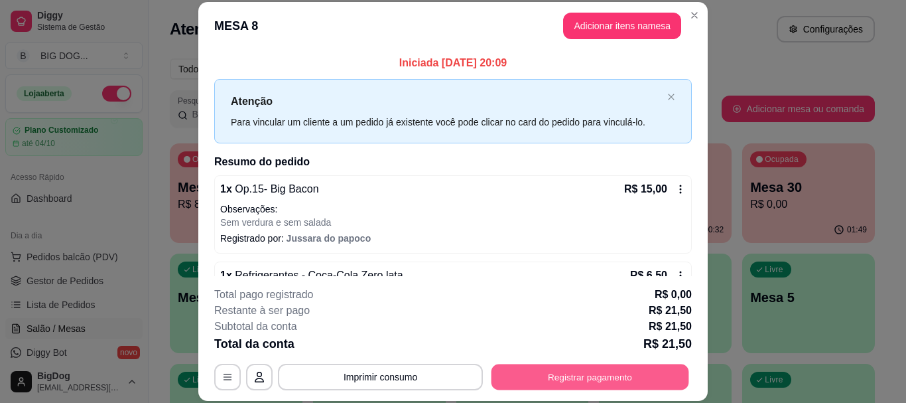
click at [569, 388] on button "Registrar pagamento" at bounding box center [591, 377] width 198 height 26
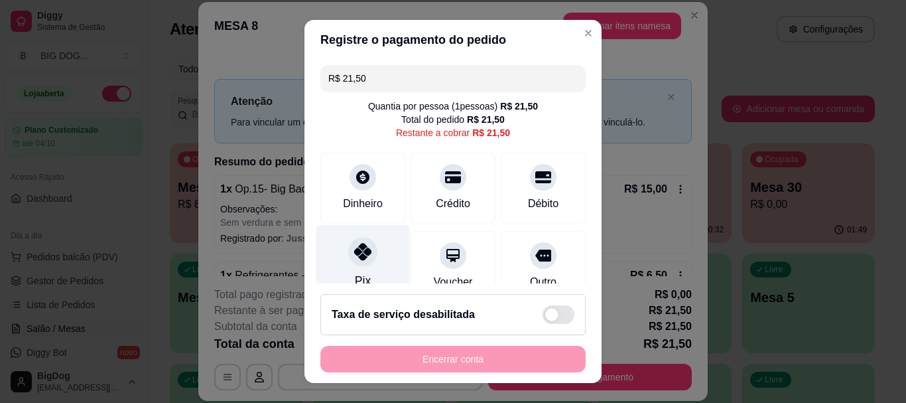
click at [354, 253] on icon at bounding box center [362, 251] width 17 height 17
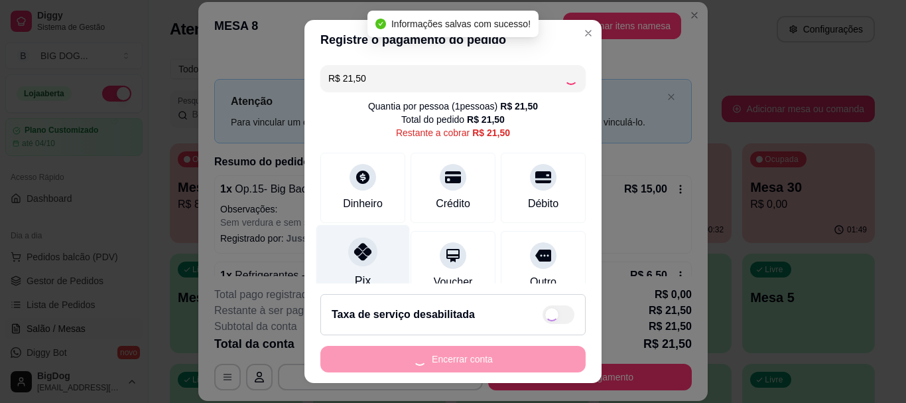
type input "R$ 0,00"
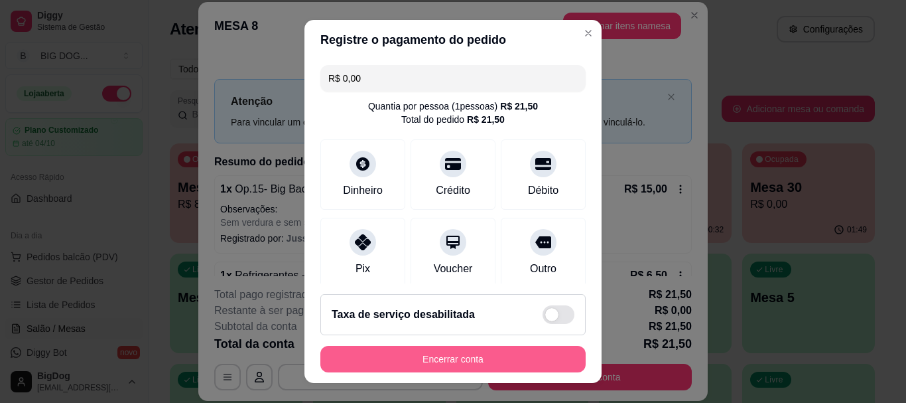
click at [444, 362] on button "Encerrar conta" at bounding box center [452, 359] width 265 height 27
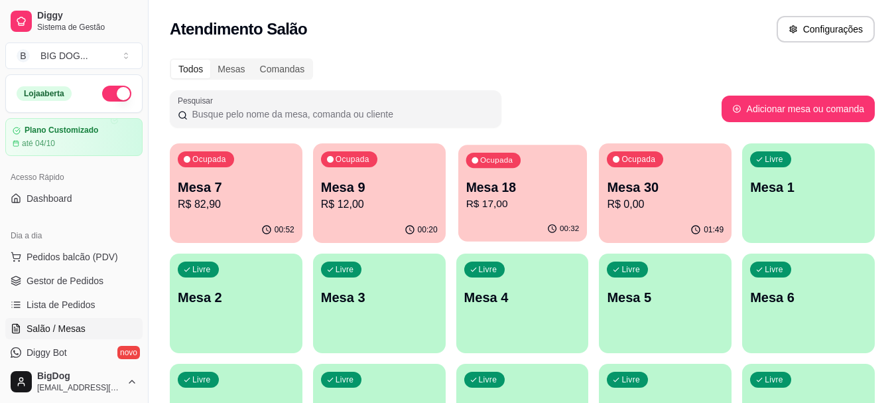
click at [517, 205] on p "R$ 17,00" at bounding box center [522, 203] width 113 height 15
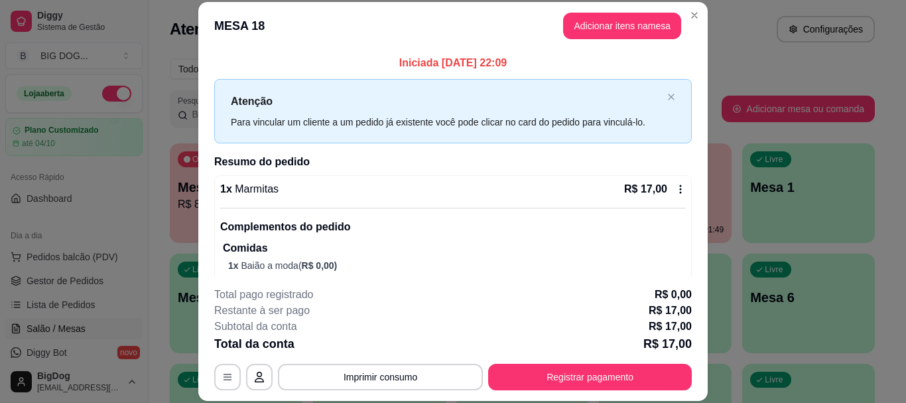
scroll to position [40, 0]
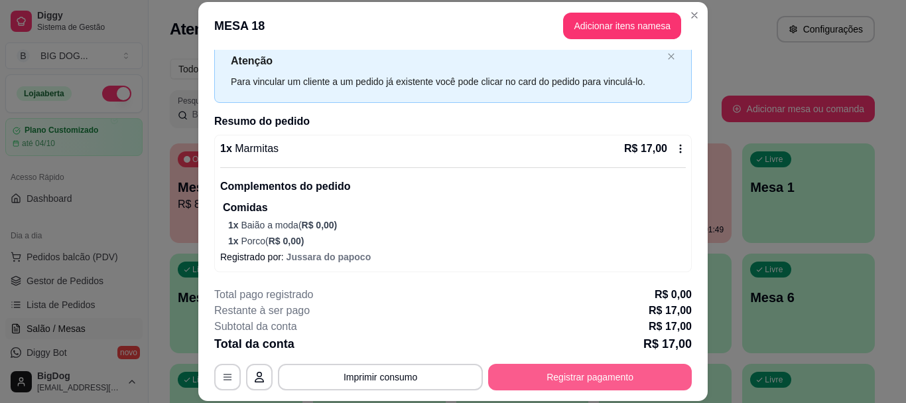
click at [549, 372] on button "Registrar pagamento" at bounding box center [590, 377] width 204 height 27
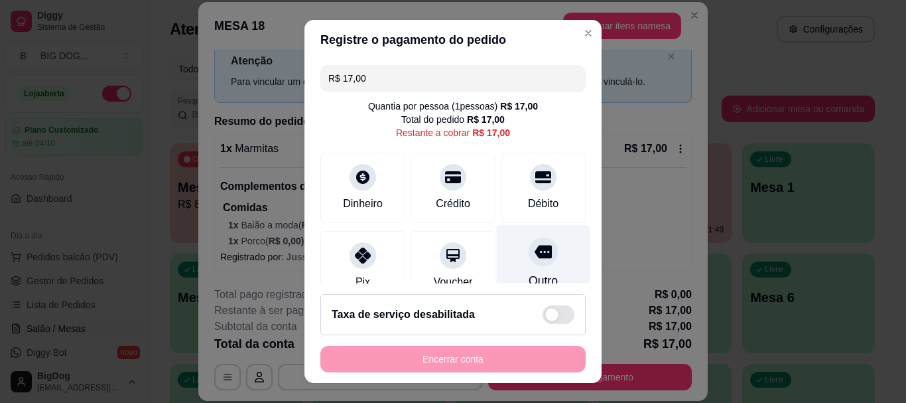
click at [535, 259] on icon at bounding box center [543, 251] width 17 height 17
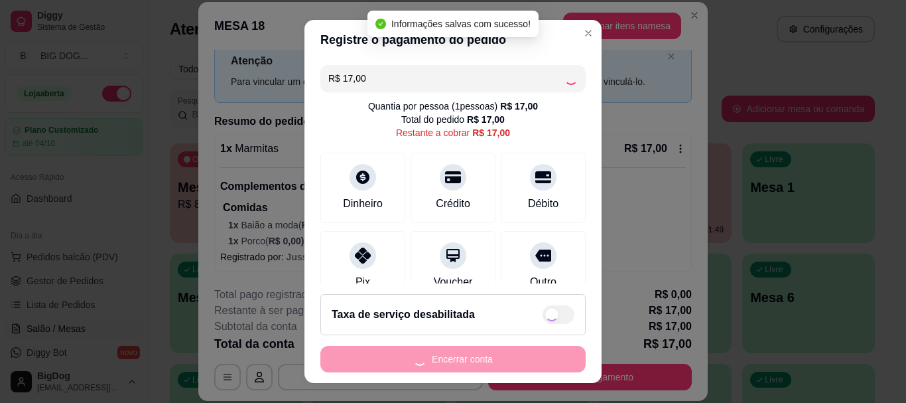
type input "R$ 0,00"
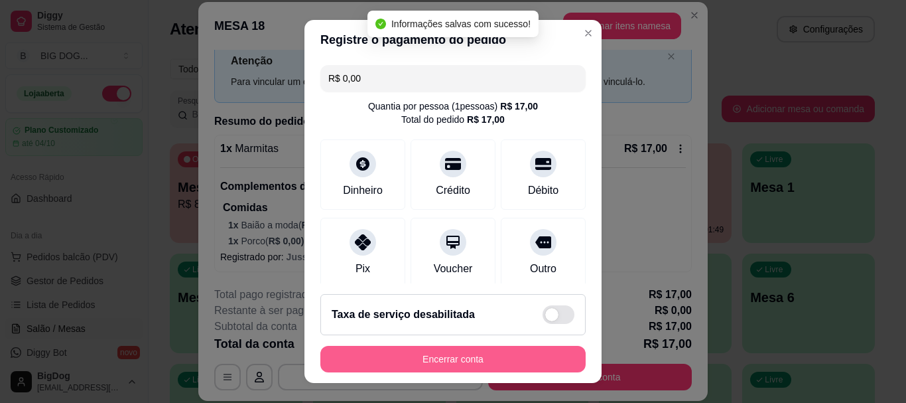
click at [484, 355] on button "Encerrar conta" at bounding box center [452, 359] width 265 height 27
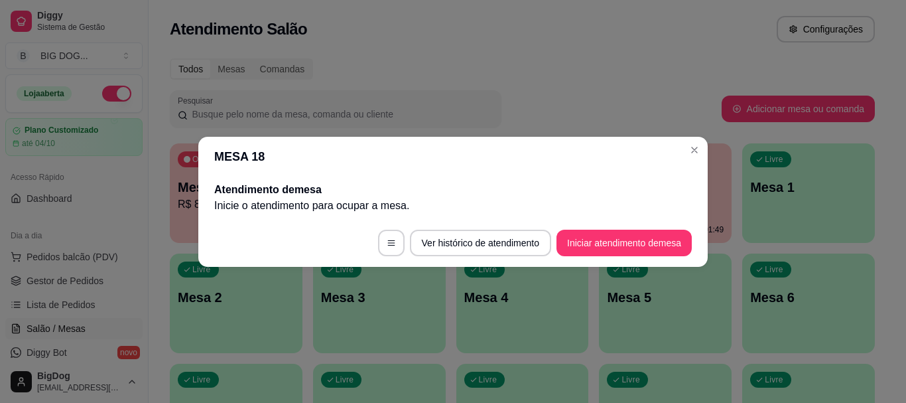
scroll to position [0, 0]
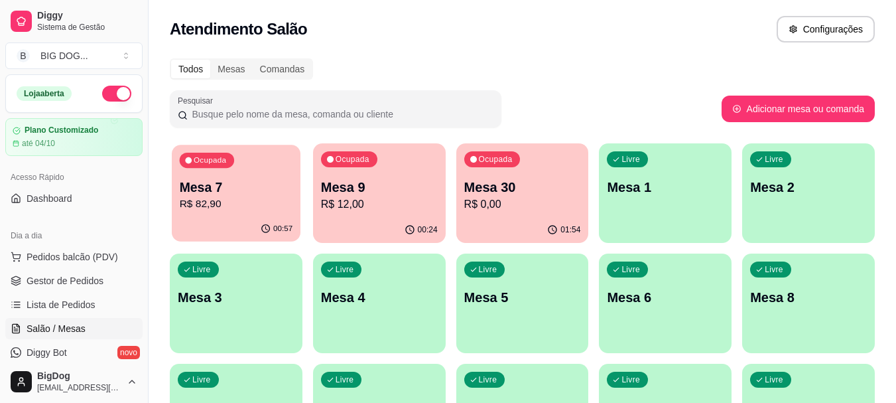
click at [226, 192] on p "Mesa 7" at bounding box center [236, 187] width 113 height 18
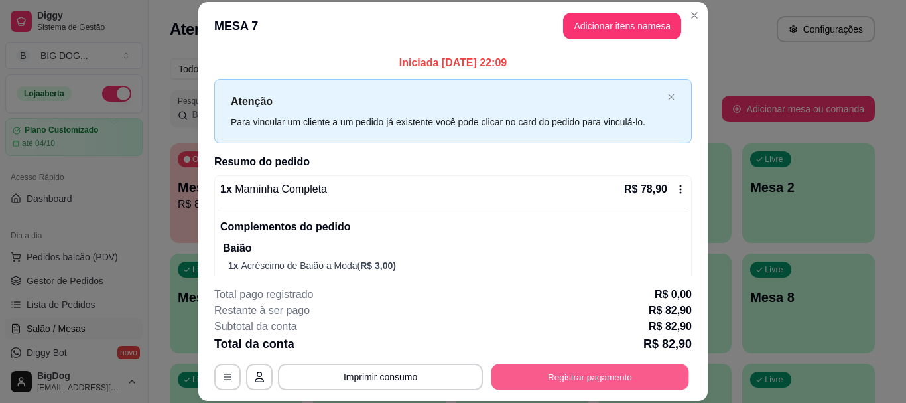
click at [517, 376] on button "Registrar pagamento" at bounding box center [591, 377] width 198 height 26
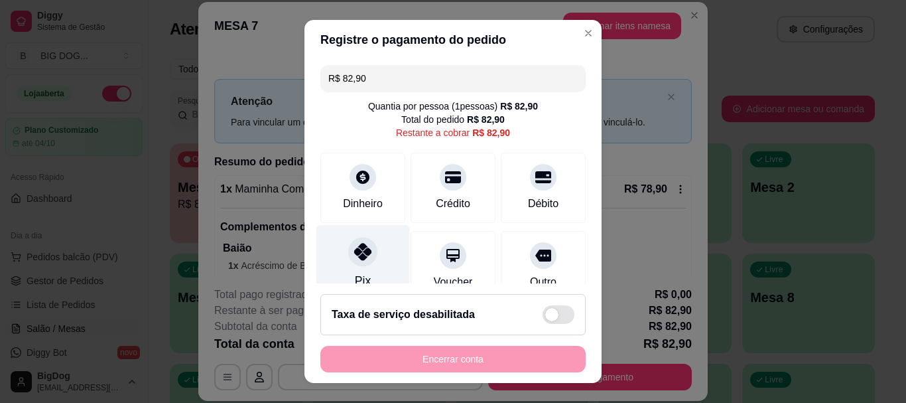
click at [357, 265] on div at bounding box center [362, 252] width 29 height 29
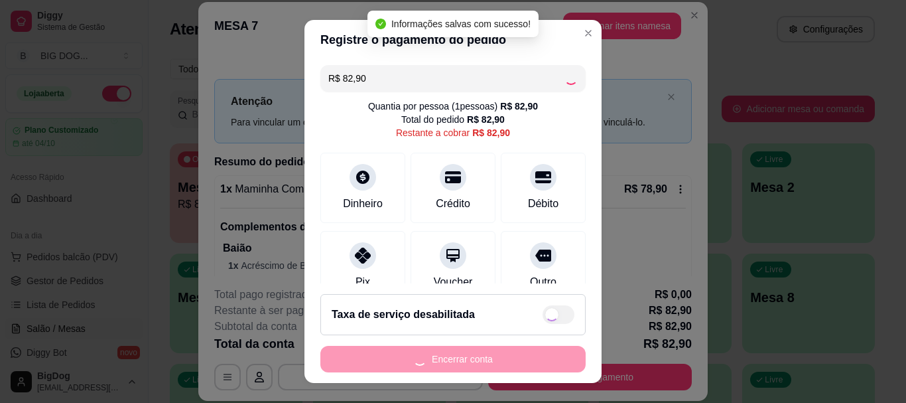
type input "R$ 0,00"
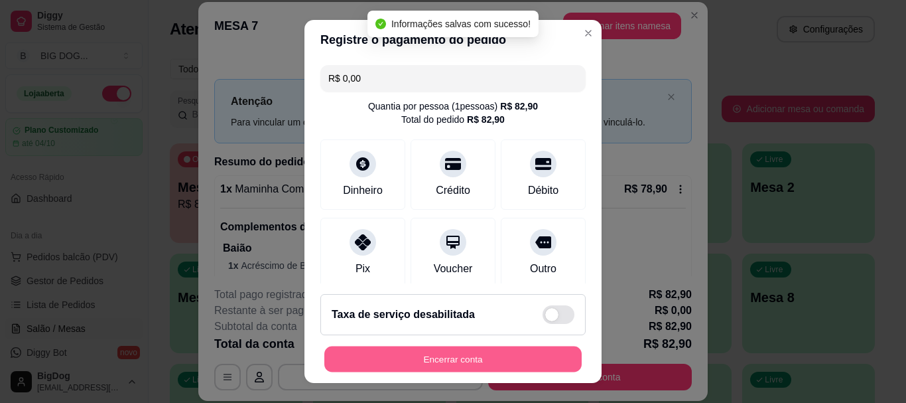
click at [426, 352] on button "Encerrar conta" at bounding box center [452, 359] width 257 height 26
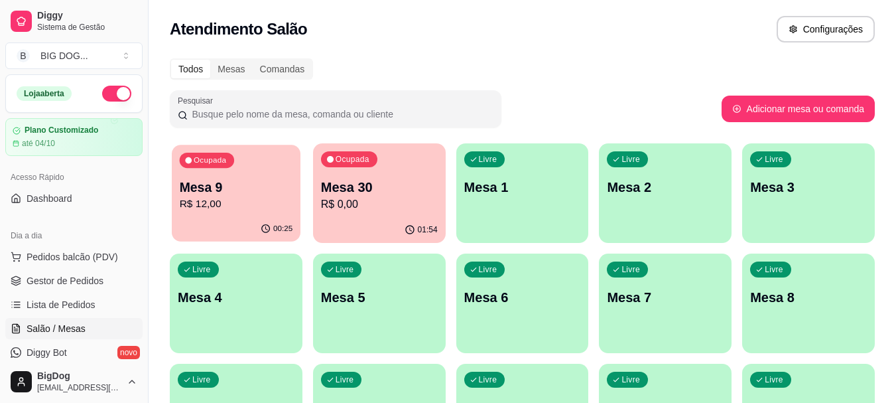
click at [275, 211] on p "R$ 12,00" at bounding box center [236, 203] width 113 height 15
click at [401, 217] on div "02:13" at bounding box center [379, 230] width 133 height 26
click at [283, 210] on p "R$ 12,00" at bounding box center [236, 204] width 117 height 16
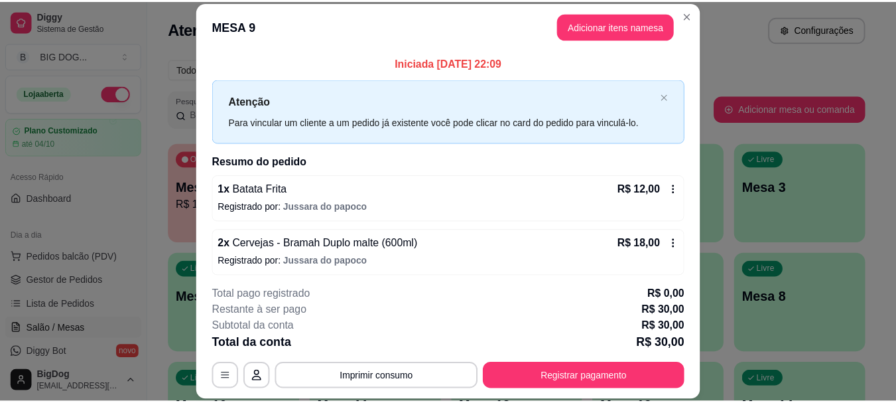
scroll to position [5, 0]
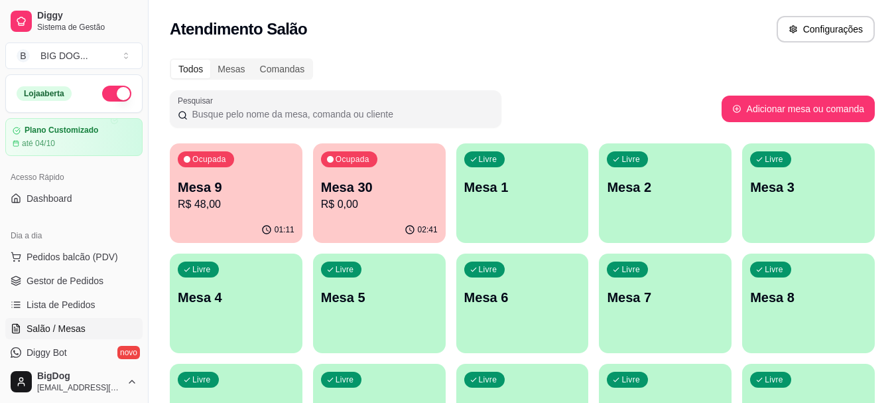
click at [242, 165] on div "Ocupada Mesa 9 R$ 48,00" at bounding box center [236, 180] width 133 height 74
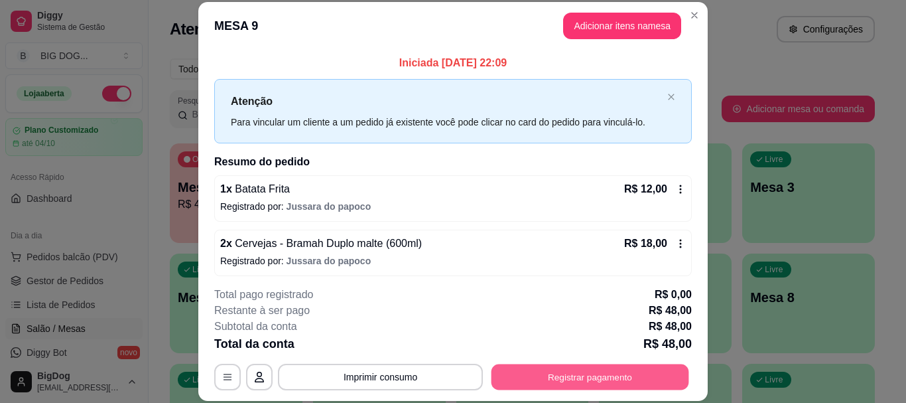
click at [579, 374] on button "Registrar pagamento" at bounding box center [591, 377] width 198 height 26
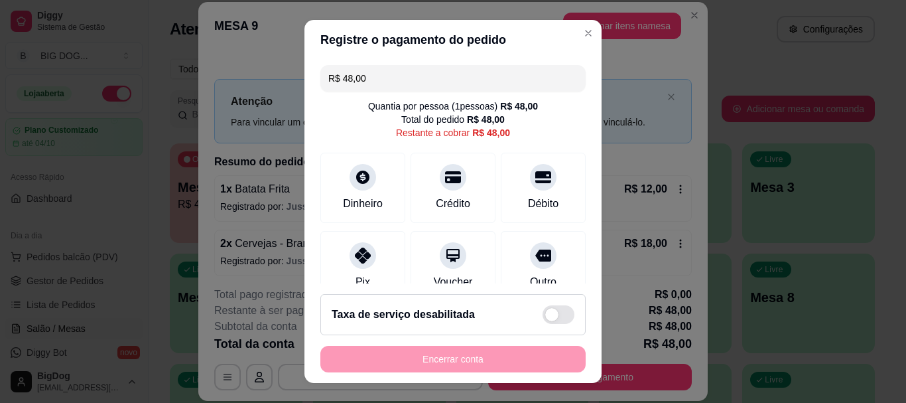
drag, startPoint x: 437, startPoint y: 88, endPoint x: 253, endPoint y: 70, distance: 184.6
click at [253, 70] on div "Registre o pagamento do pedido R$ 48,00 Quantia por pessoa ( 1 pessoas) R$ 48,0…" at bounding box center [453, 201] width 906 height 403
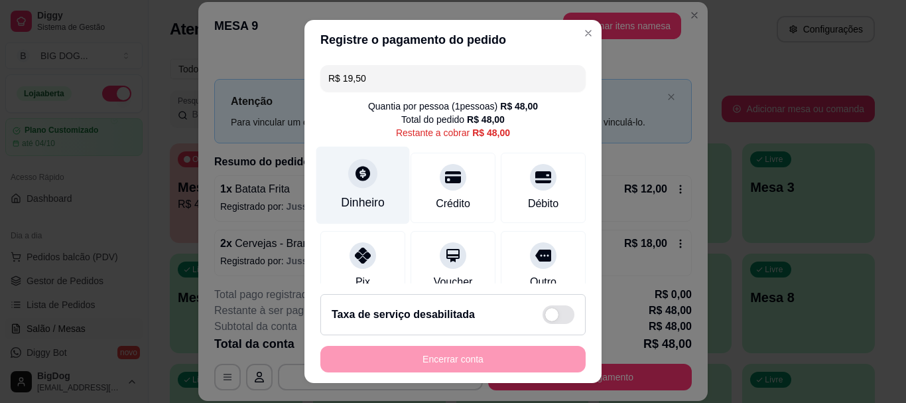
click at [337, 181] on div "Dinheiro" at bounding box center [363, 186] width 94 height 78
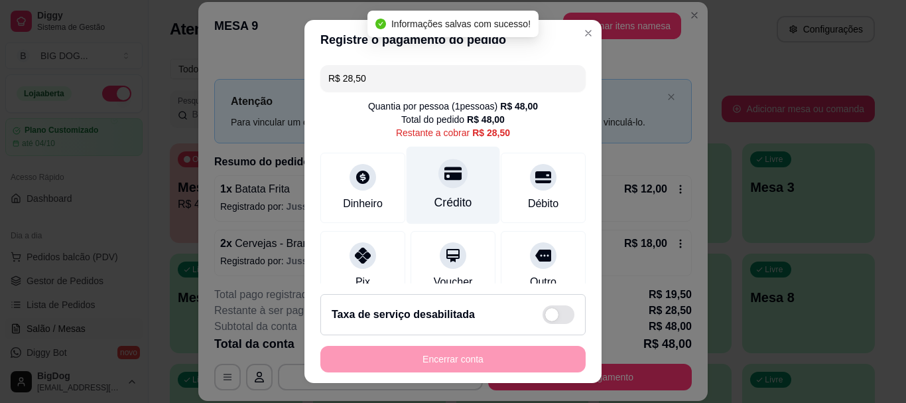
click at [445, 180] on icon at bounding box center [453, 173] width 17 height 13
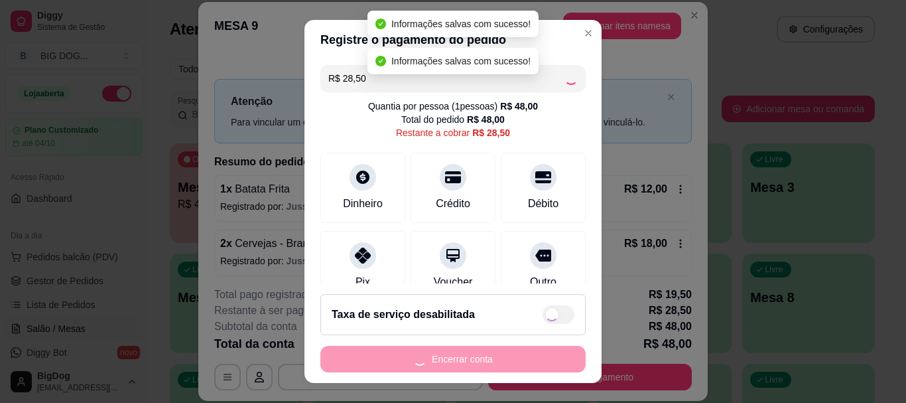
type input "R$ 0,00"
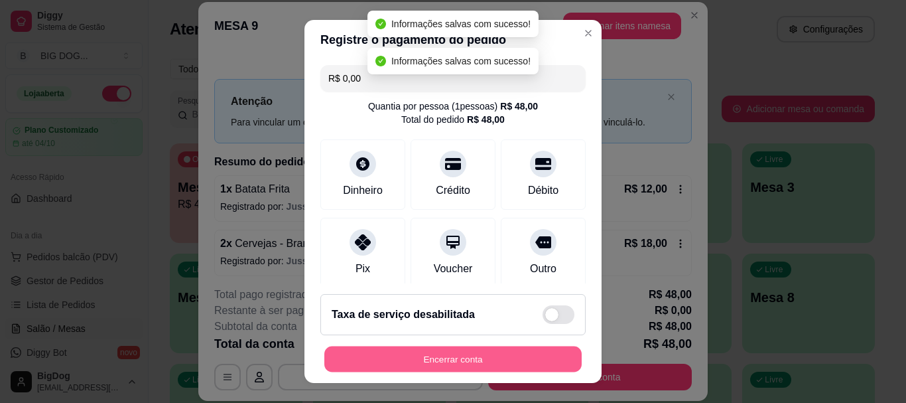
click at [437, 358] on button "Encerrar conta" at bounding box center [452, 359] width 257 height 26
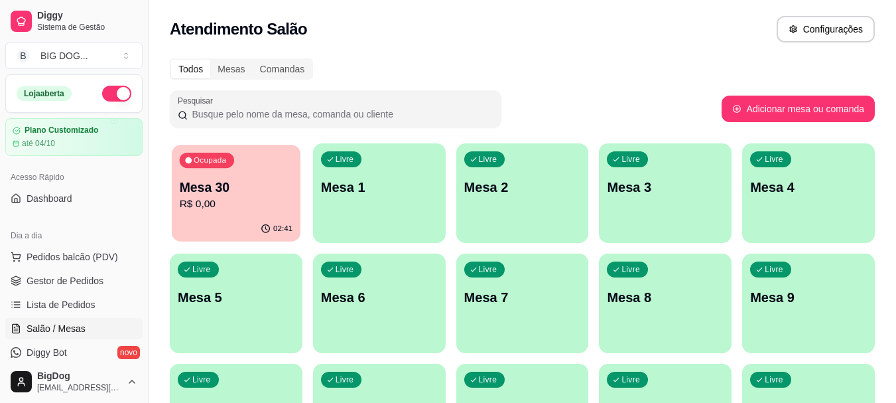
click at [213, 224] on div "02:41" at bounding box center [236, 228] width 129 height 25
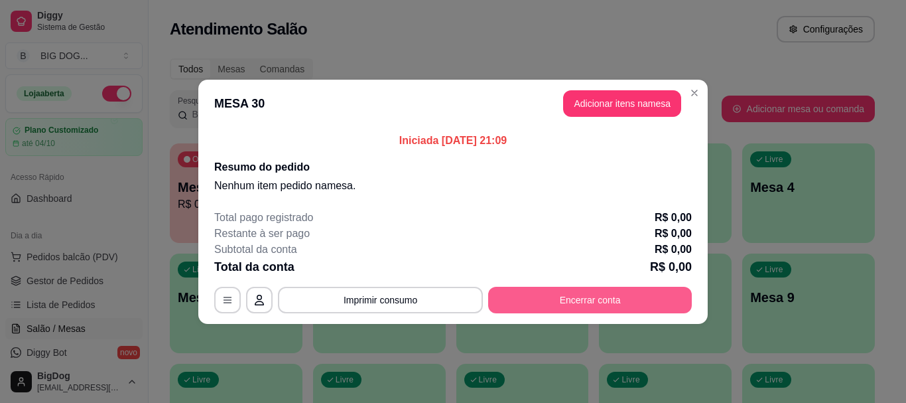
click at [558, 307] on button "Encerrar conta" at bounding box center [590, 300] width 204 height 27
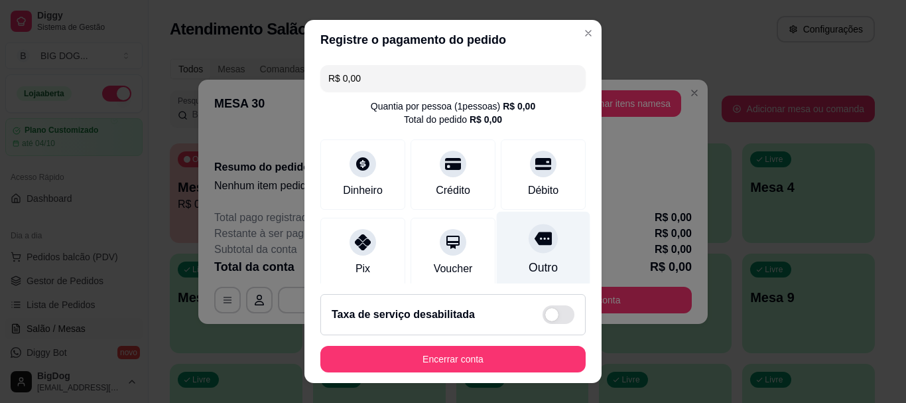
click at [535, 240] on icon at bounding box center [543, 238] width 17 height 13
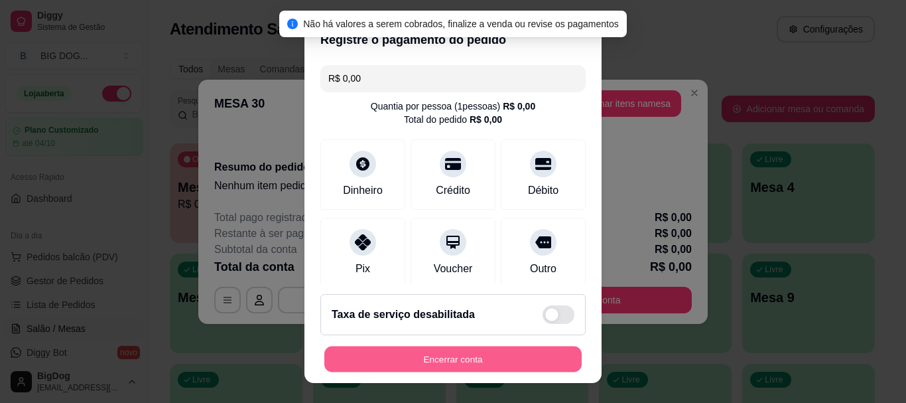
click at [448, 358] on button "Encerrar conta" at bounding box center [452, 359] width 257 height 26
